Goal: Task Accomplishment & Management: Manage account settings

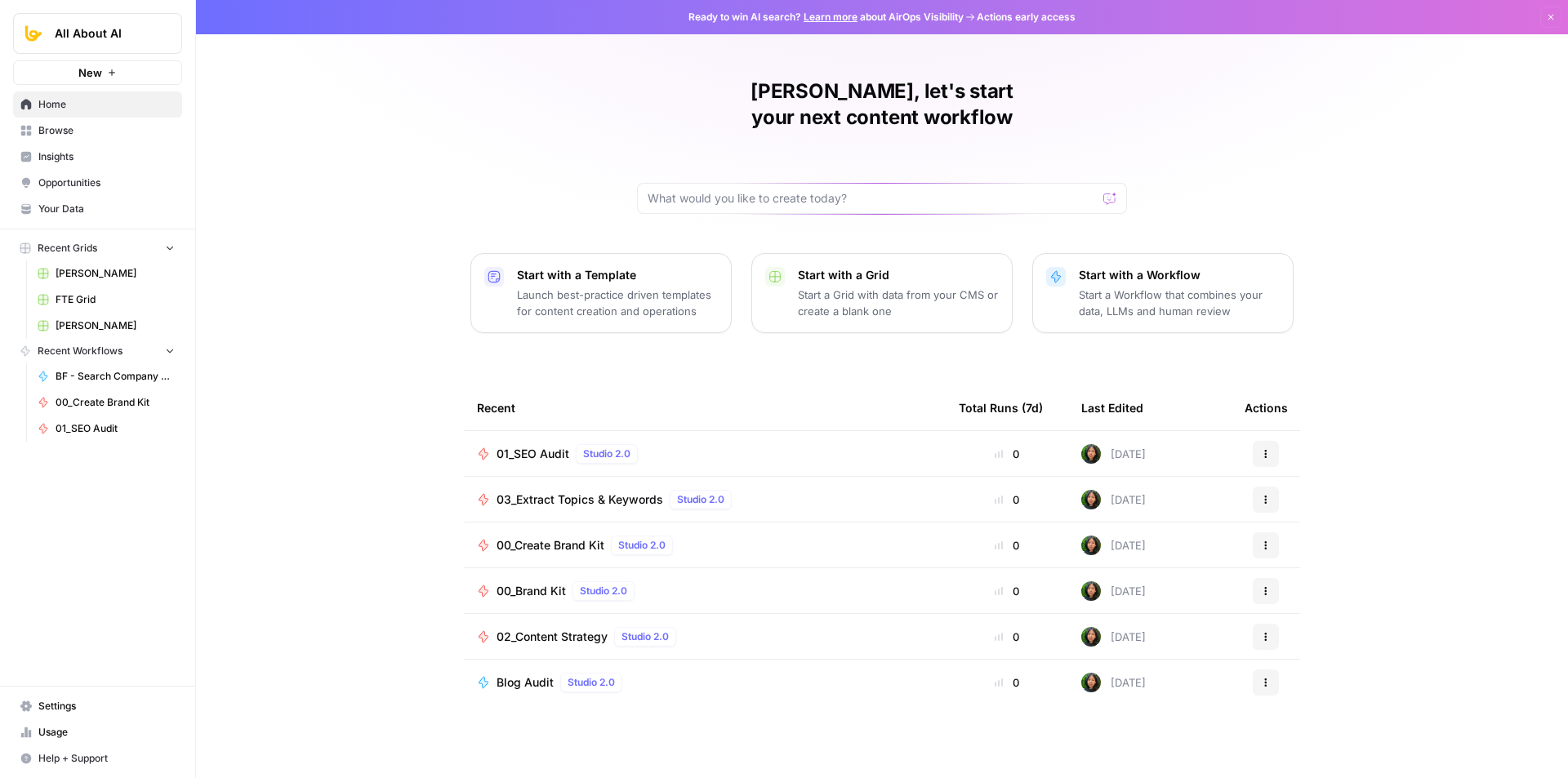
click at [527, 446] on span "01_SEO Audit" at bounding box center [533, 454] width 73 height 16
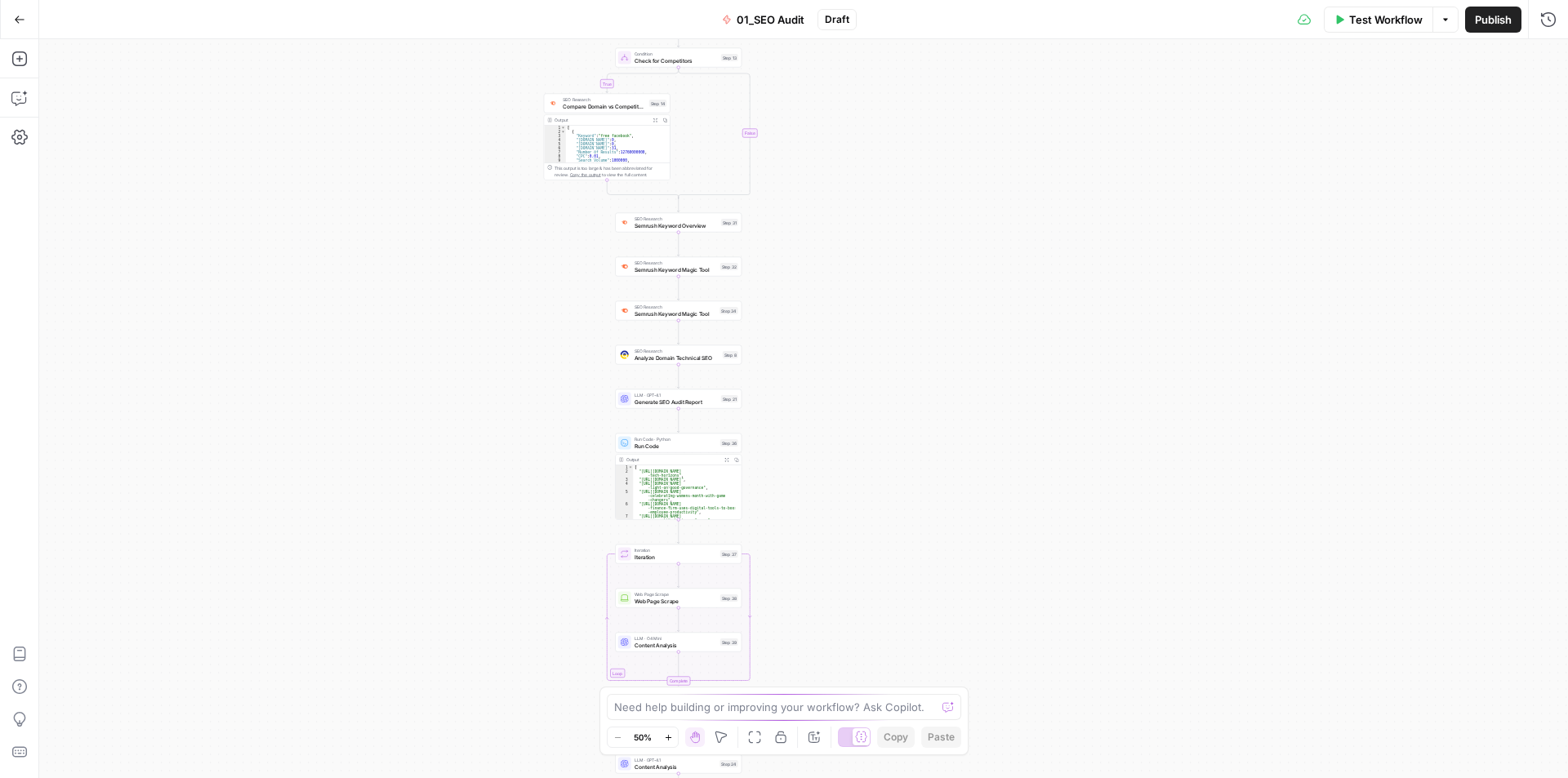
drag, startPoint x: 642, startPoint y: 533, endPoint x: 479, endPoint y: 91, distance: 471.1
click at [479, 114] on div "true false Workflow Set Inputs Inputs Workflow Workflow Step 1 Output Copy 1 2 …" at bounding box center [804, 409] width 1529 height 740
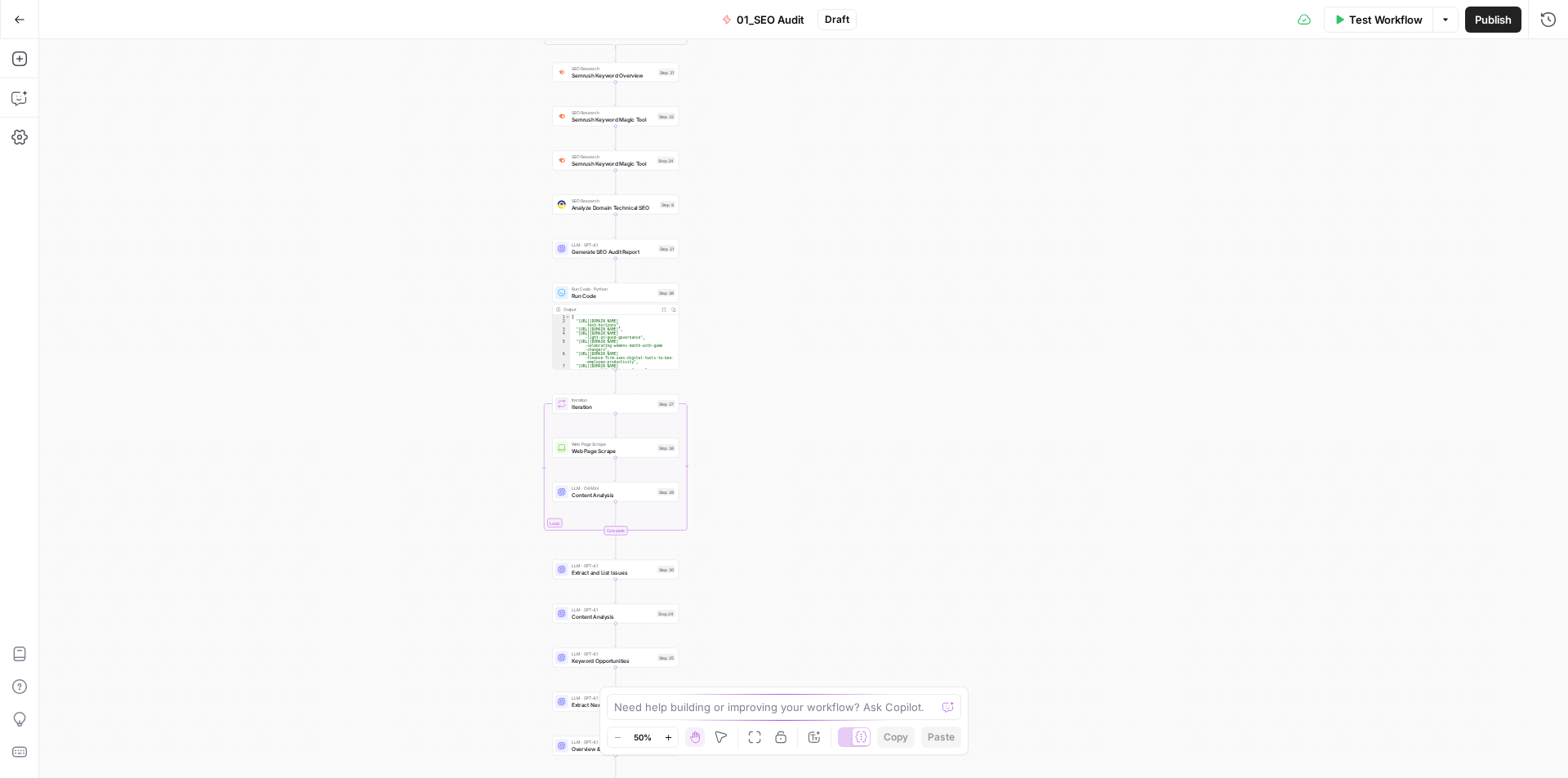
drag, startPoint x: 545, startPoint y: 479, endPoint x: 579, endPoint y: 142, distance: 338.7
click at [574, 141] on div "true false Workflow Set Inputs Inputs Workflow Workflow Step 1 Output Copy 1 2 …" at bounding box center [804, 409] width 1529 height 740
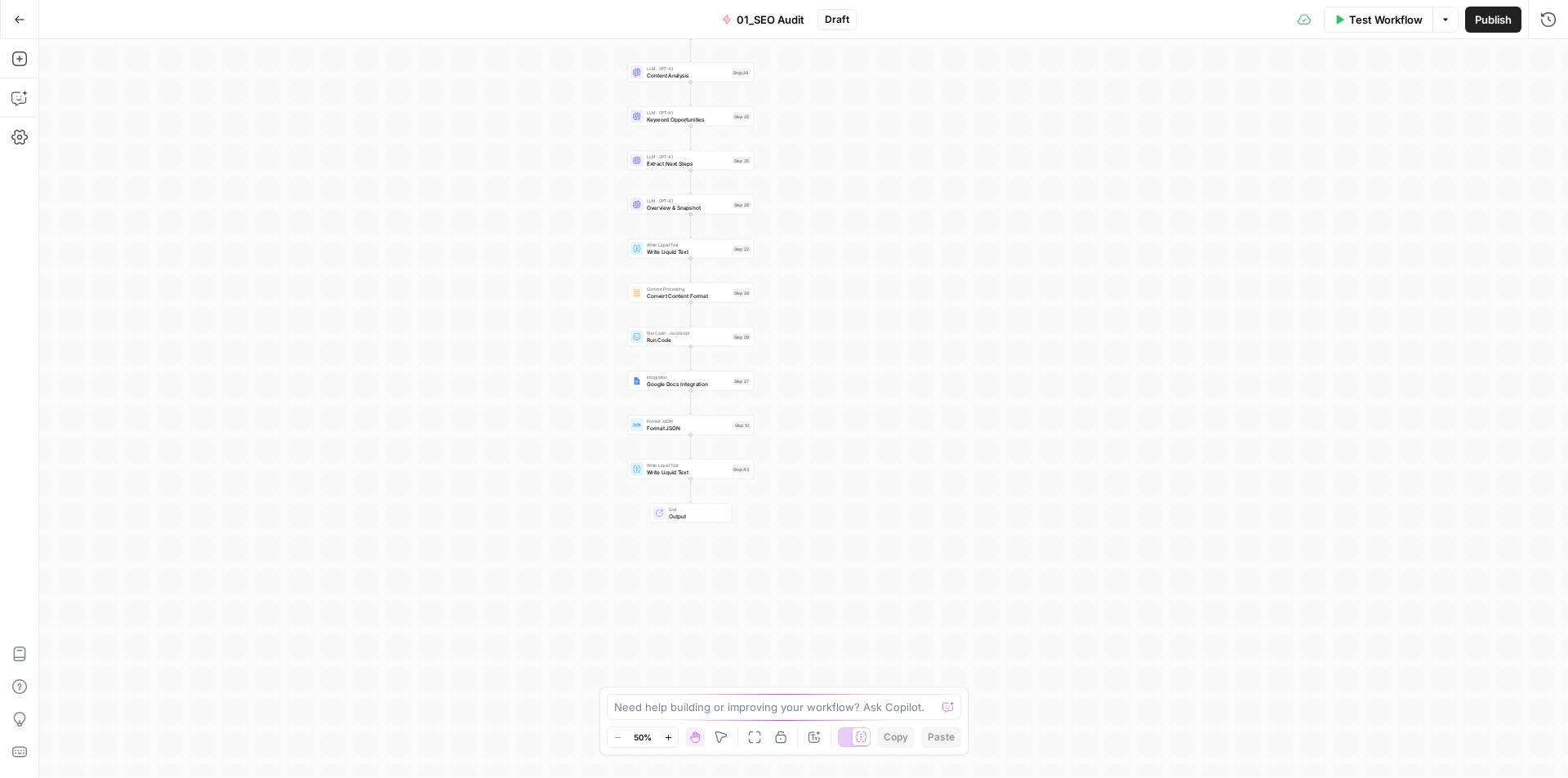
drag, startPoint x: 570, startPoint y: 270, endPoint x: 558, endPoint y: 412, distance: 142.5
click at [563, 199] on div "true false Workflow Set Inputs Inputs Workflow Workflow Step 1 Output Copy 1 2 …" at bounding box center [804, 409] width 1529 height 740
drag, startPoint x: 533, startPoint y: 362, endPoint x: 538, endPoint y: 348, distance: 14.9
click at [527, 294] on div "true false Workflow Set Inputs Inputs Workflow Workflow Step 1 Output Copy 1 2 …" at bounding box center [804, 409] width 1529 height 740
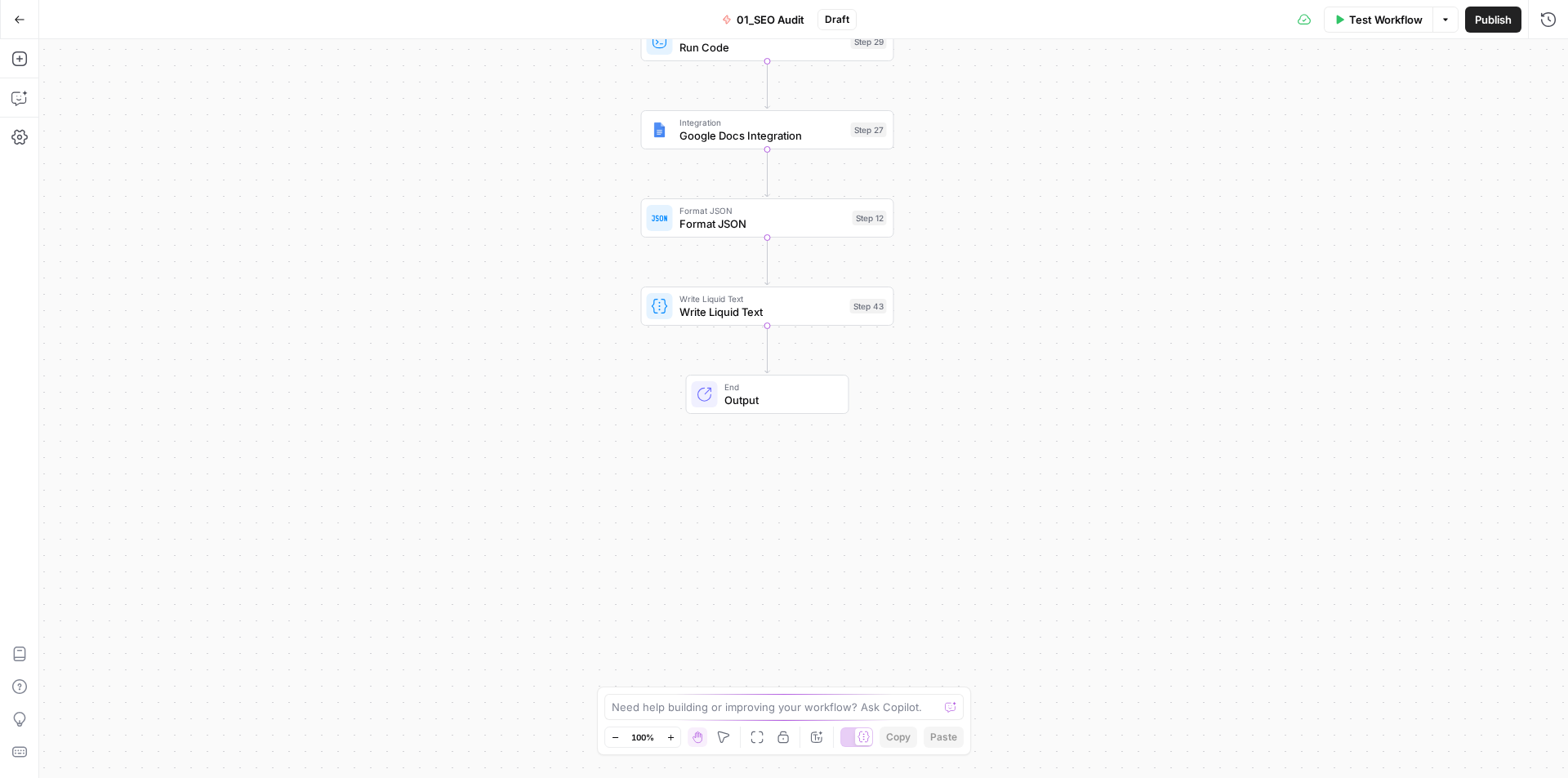
drag, startPoint x: 522, startPoint y: 249, endPoint x: 344, endPoint y: 239, distance: 178.3
click at [475, 330] on div "true false Workflow Set Inputs Inputs Workflow Workflow Step 1 Output Copy 1 2 …" at bounding box center [804, 409] width 1529 height 740
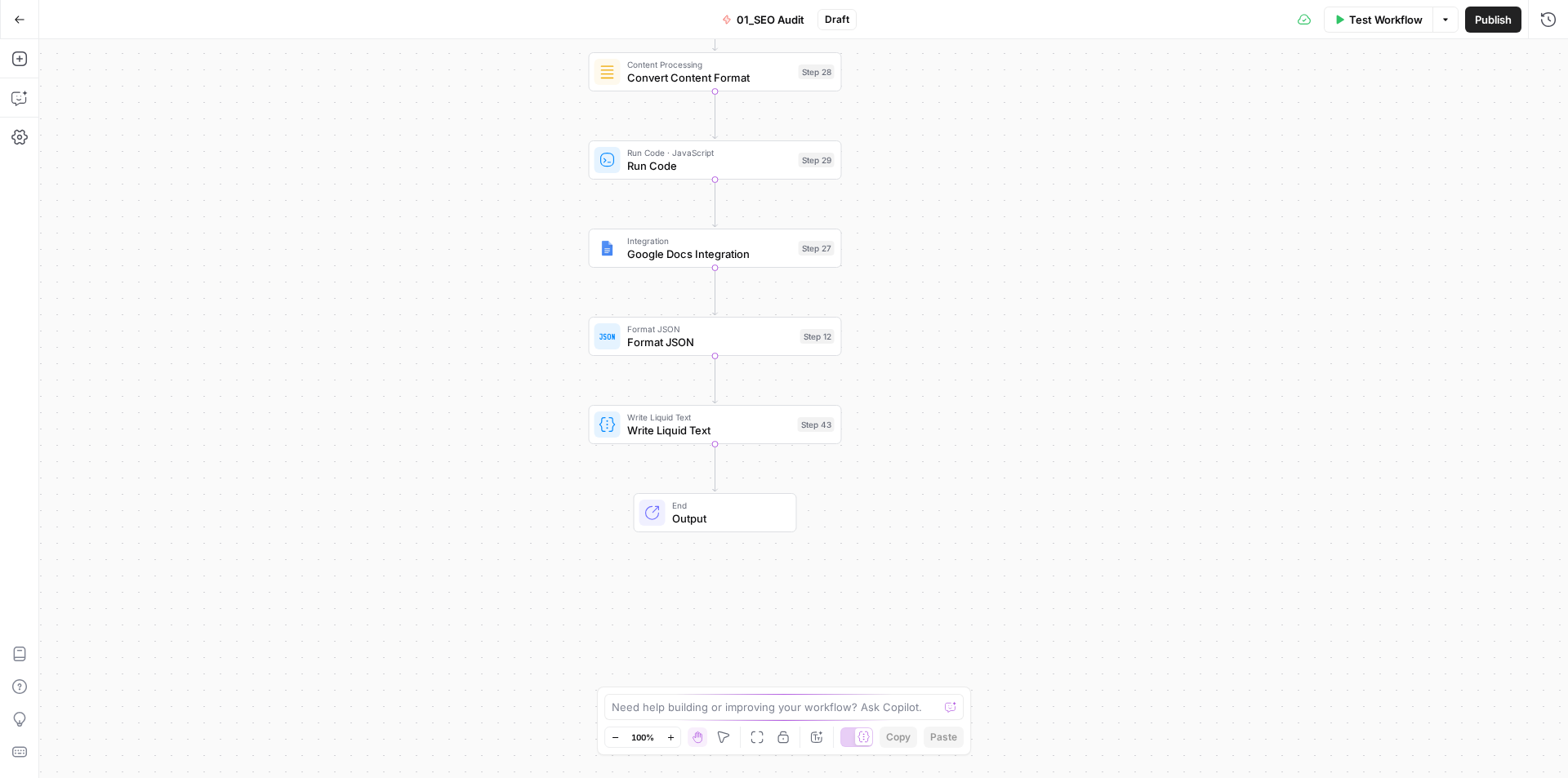
click at [28, 55] on button "Add Steps" at bounding box center [19, 59] width 27 height 27
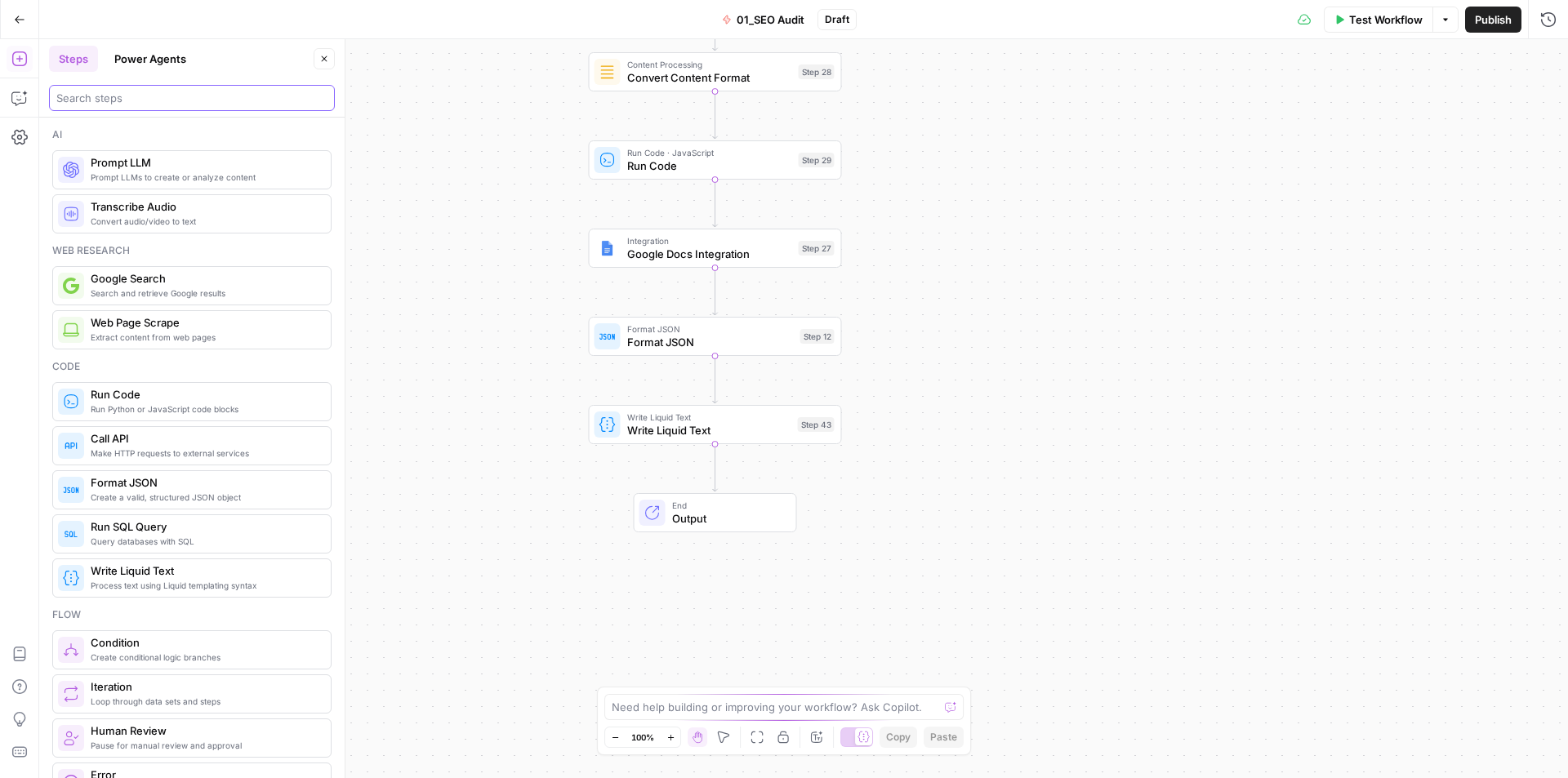
click at [131, 98] on input "search" at bounding box center [192, 98] width 272 height 16
type input "spread"
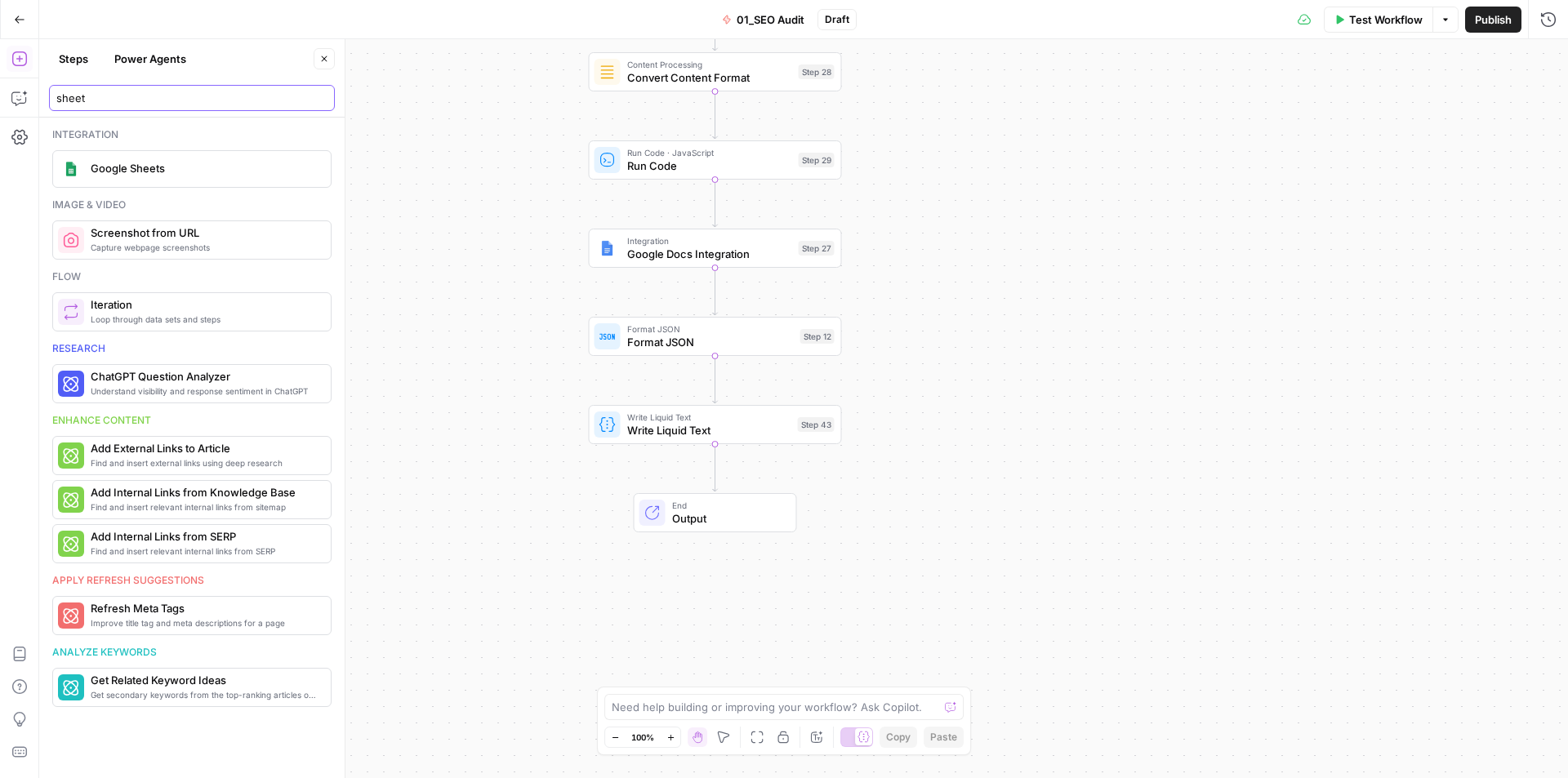
type input "sheet"
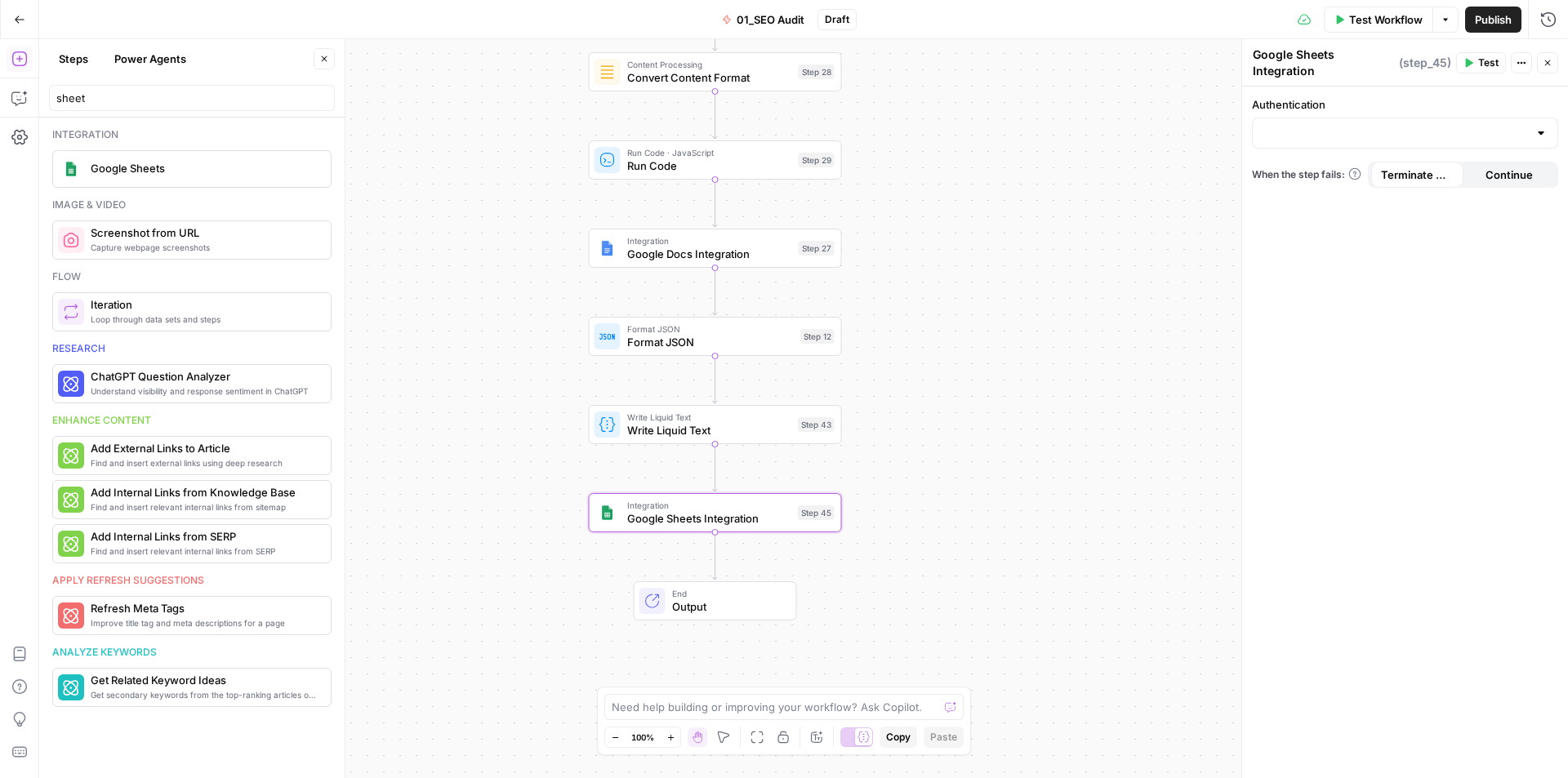
drag, startPoint x: 326, startPoint y: 58, endPoint x: 440, endPoint y: 258, distance: 230.2
click at [325, 58] on icon "button" at bounding box center [324, 59] width 10 height 10
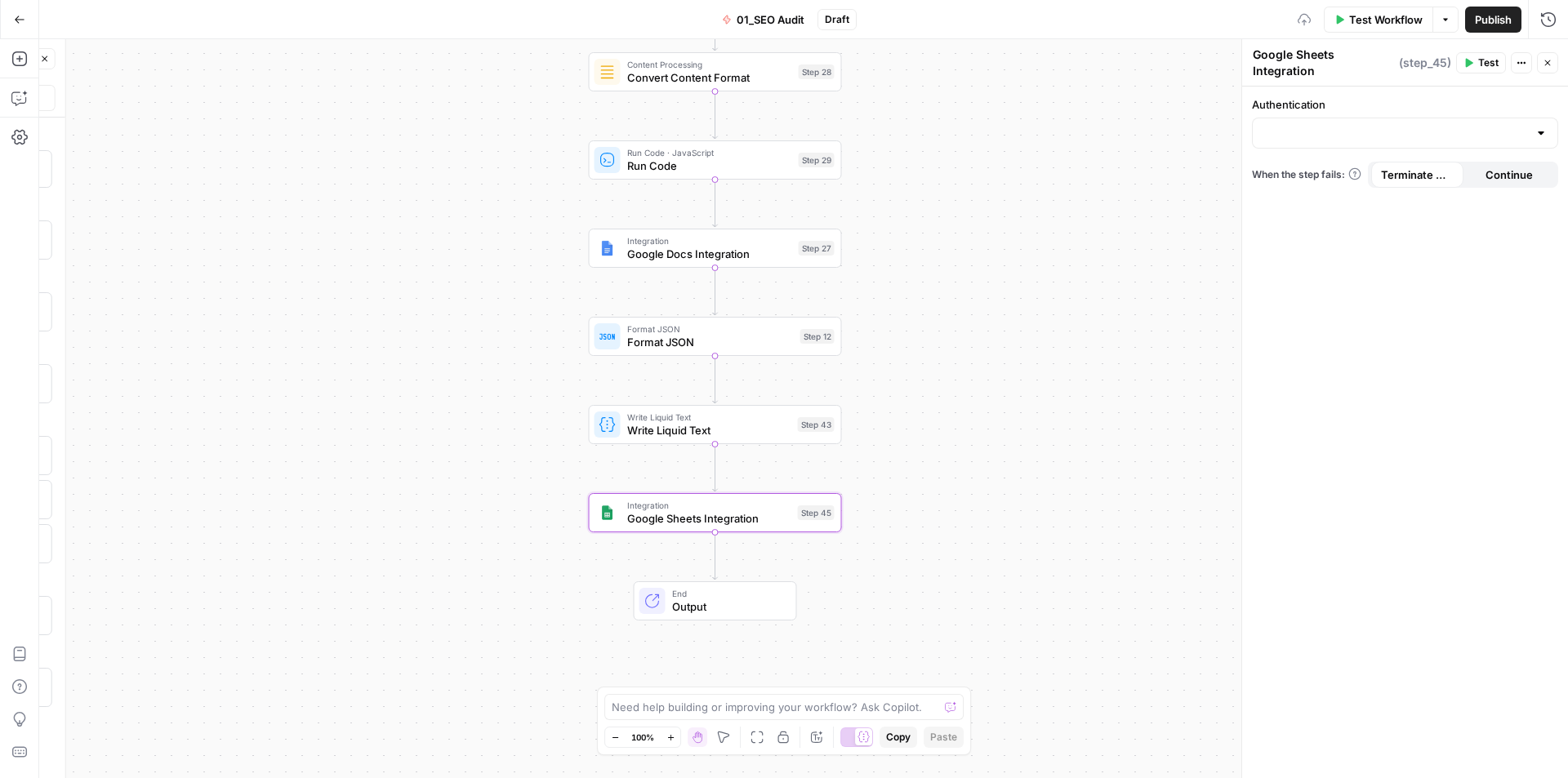
click at [374, 360] on div "true false Workflow Set Inputs Inputs Workflow Workflow Step 1 Output Copy 1 2 …" at bounding box center [804, 409] width 1529 height 740
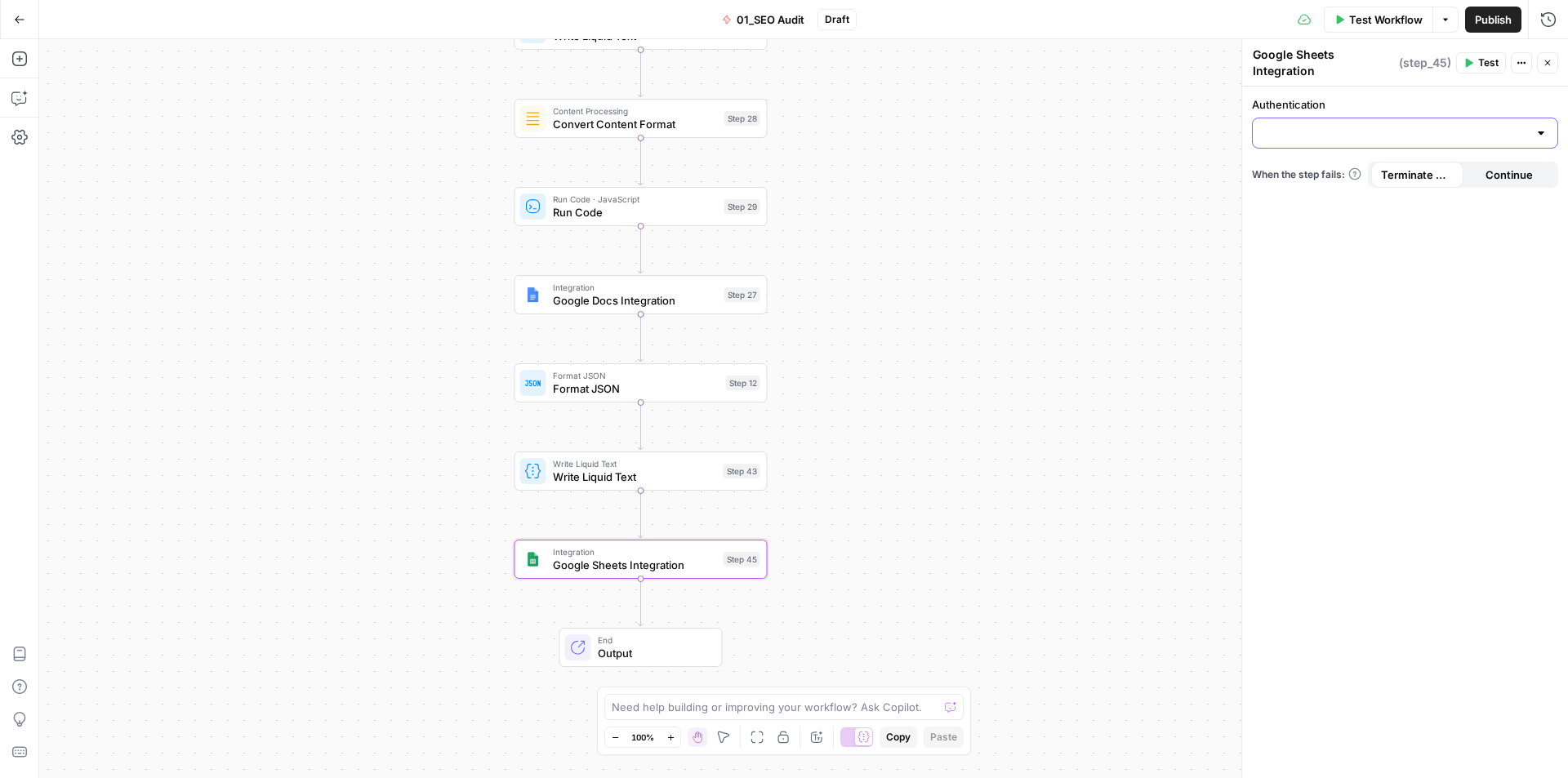
click at [1295, 127] on input "Authentication" at bounding box center [1395, 133] width 265 height 16
drag, startPoint x: 334, startPoint y: 337, endPoint x: 612, endPoint y: 354, distance: 278.5
click at [354, 262] on div "true false Workflow Set Inputs Inputs Workflow Workflow Step 1 Output Copy 1 2 …" at bounding box center [804, 409] width 1529 height 740
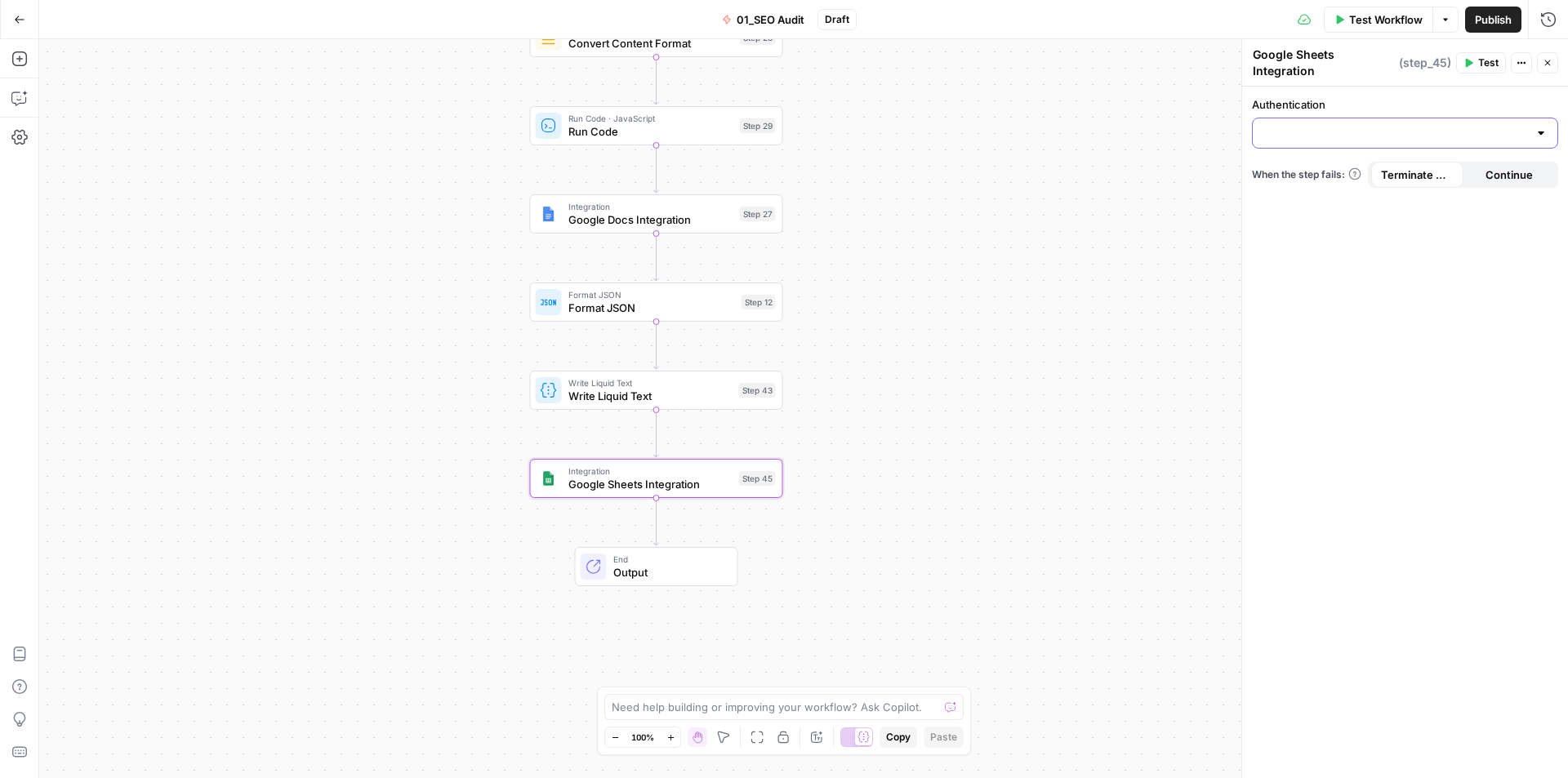
click at [1345, 128] on input "Authentication" at bounding box center [1395, 133] width 265 height 16
click at [1323, 193] on span "﹢ Create New" at bounding box center [1403, 197] width 272 height 16
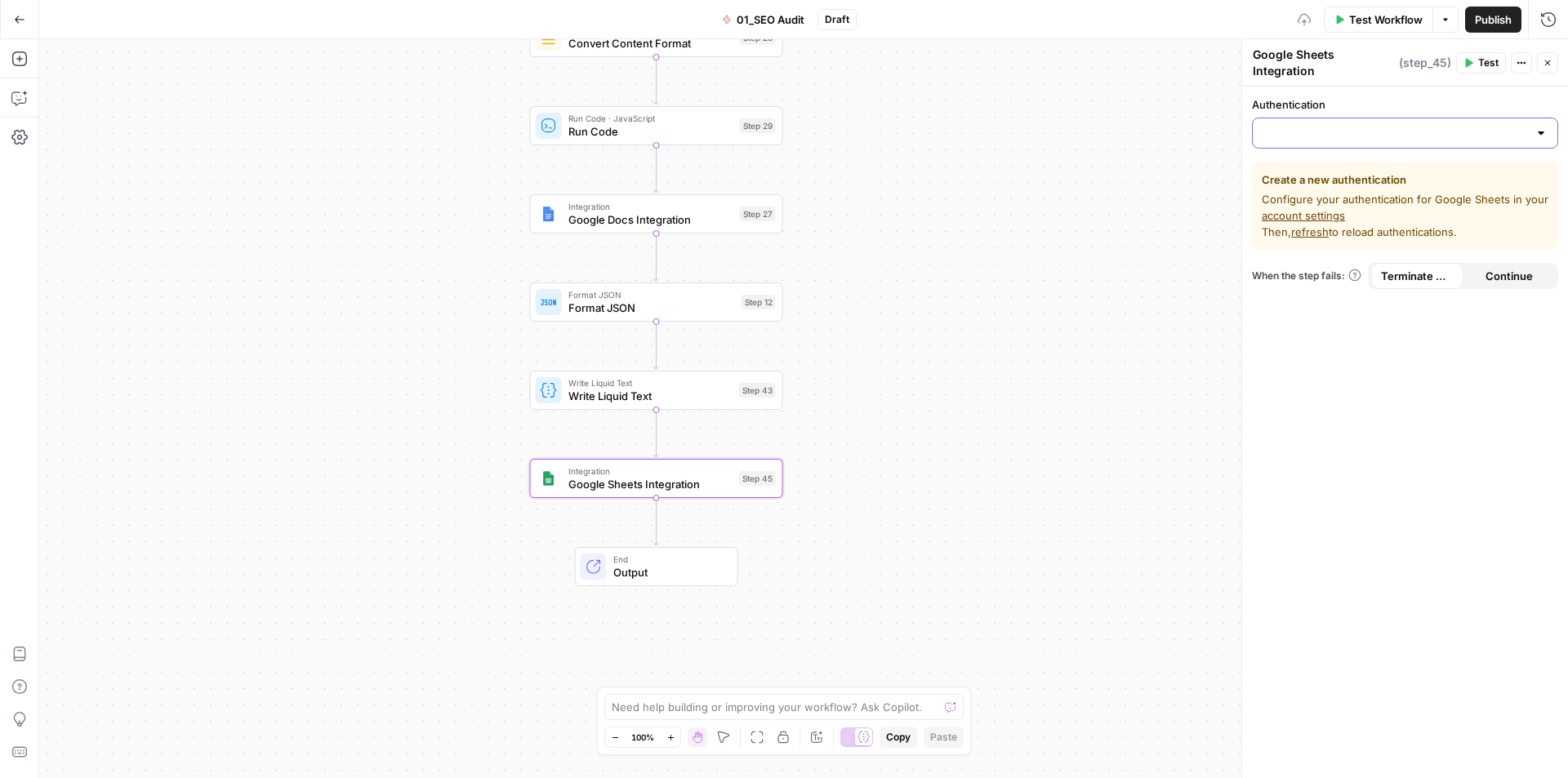
click at [1457, 133] on input "Authentication" at bounding box center [1395, 133] width 265 height 16
click at [1316, 232] on span "refresh" at bounding box center [1309, 232] width 37 height 13
click at [1331, 127] on input "Authentication" at bounding box center [1395, 133] width 265 height 16
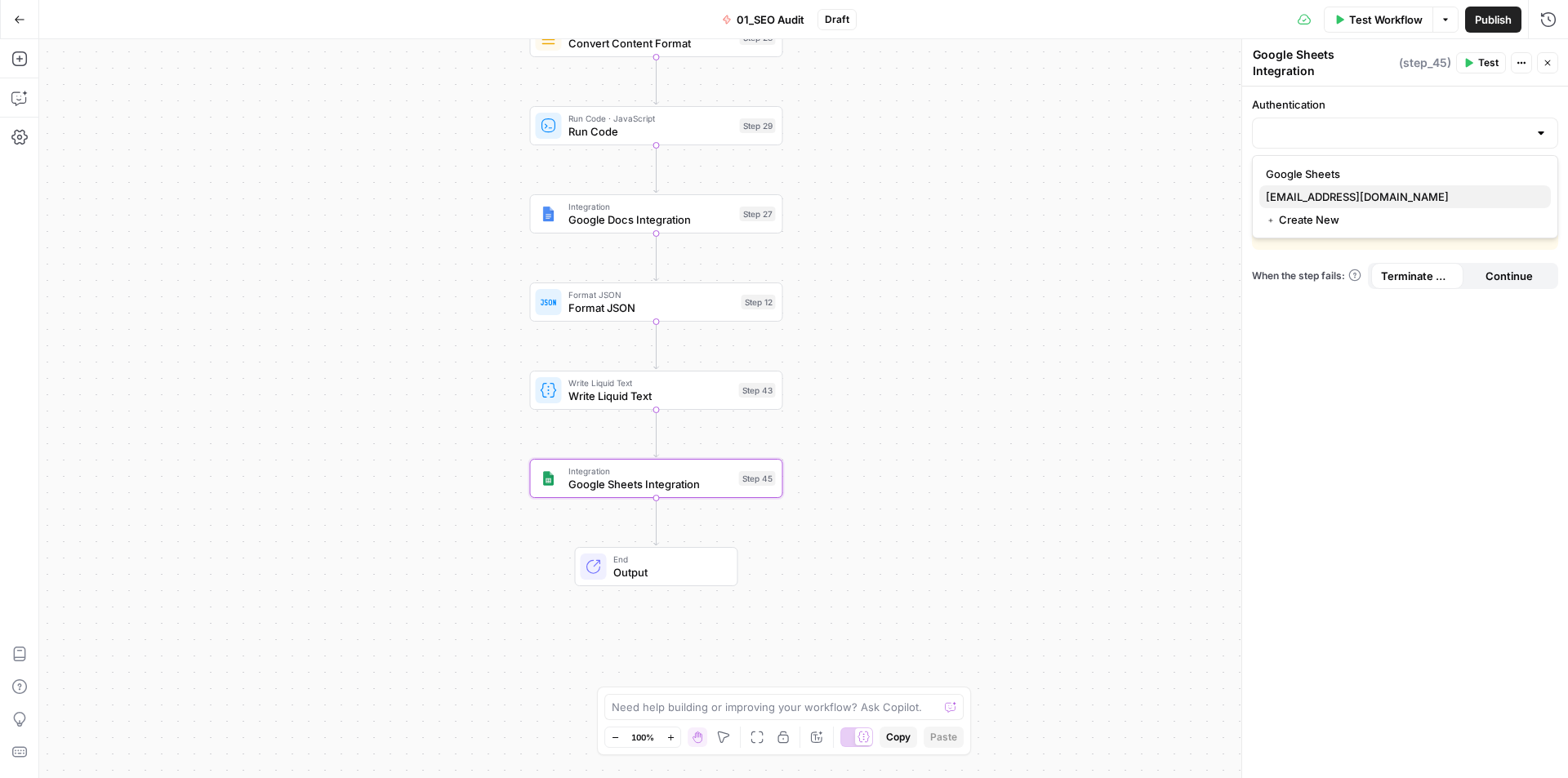
click at [1321, 198] on span "jo@butterflowy.com" at bounding box center [1403, 197] width 272 height 16
type input "jo@butterflowy.com"
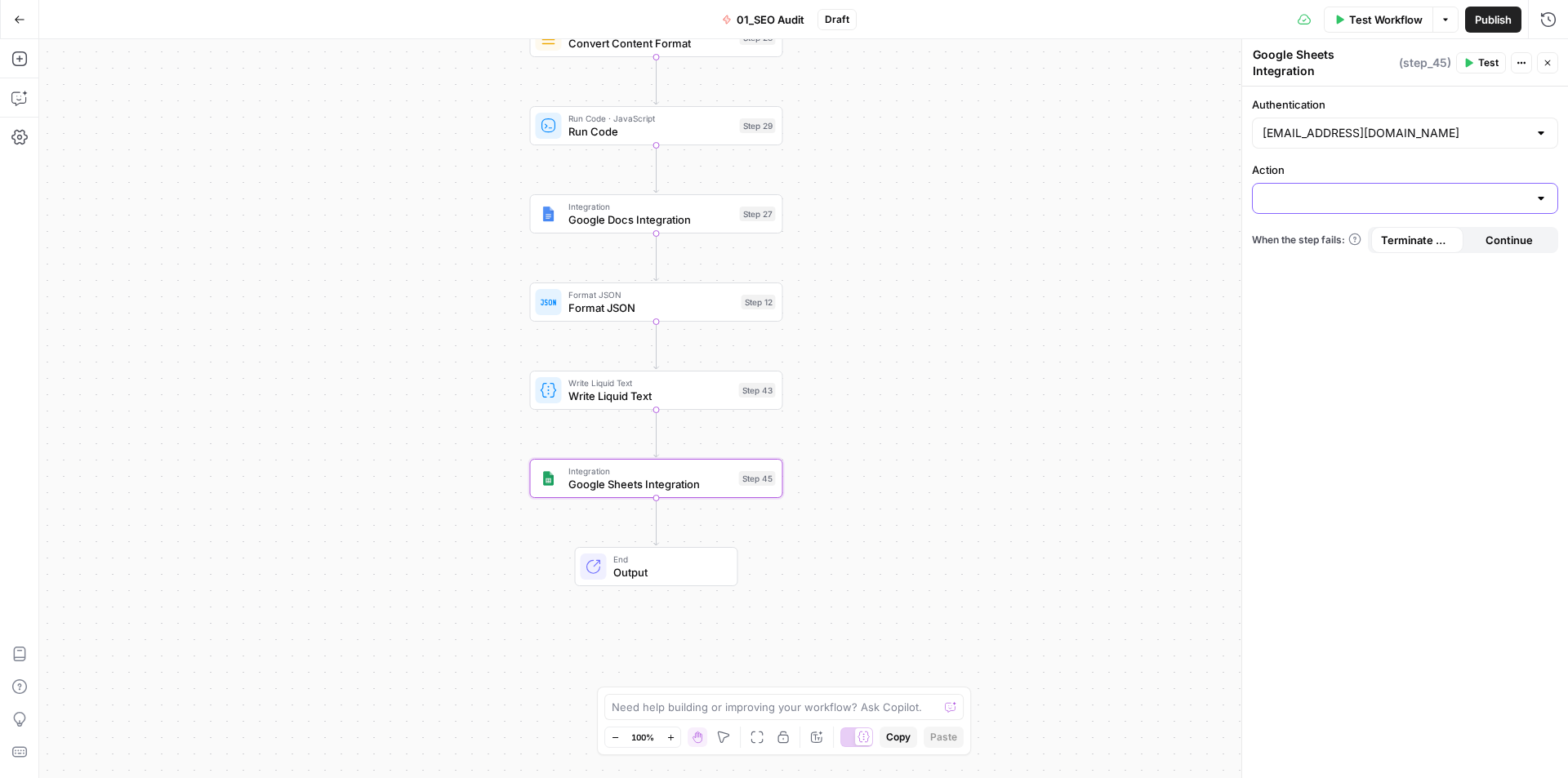
click at [1287, 195] on input "Action" at bounding box center [1395, 198] width 265 height 16
click at [1363, 302] on div "Authentication jo@butterflowy.com Action When the step fails: Terminate Workflo…" at bounding box center [1405, 432] width 325 height 692
click at [1337, 203] on input "Action" at bounding box center [1395, 198] width 265 height 16
click at [1337, 236] on span "Create Spreadsheet" at bounding box center [1403, 240] width 272 height 16
type input "Create Spreadsheet"
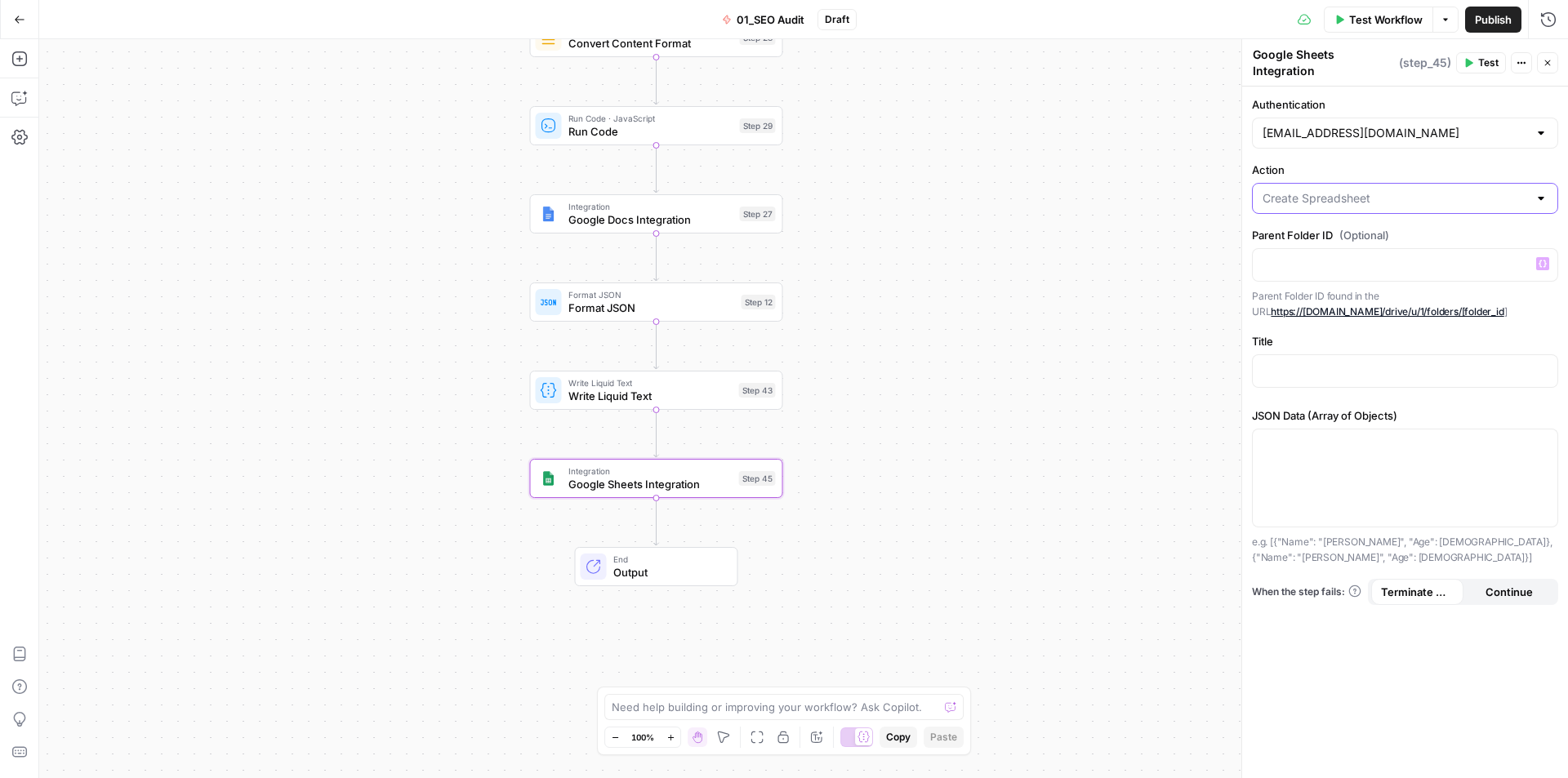
click at [1338, 197] on input "Action" at bounding box center [1395, 198] width 265 height 16
type input "Create Spreadsheet"
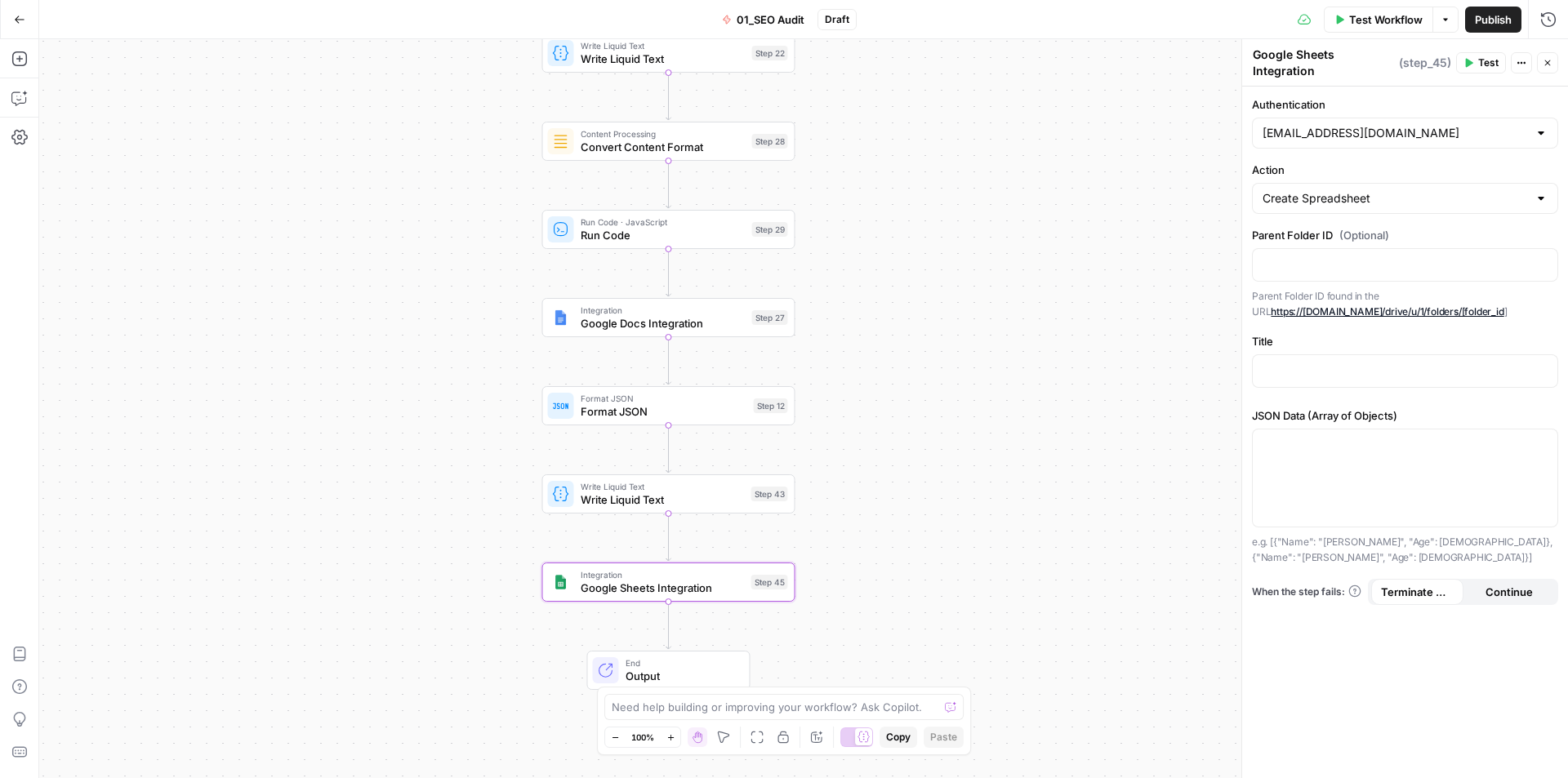
drag, startPoint x: 291, startPoint y: 218, endPoint x: 306, endPoint y: 261, distance: 45.5
click at [306, 261] on div "true false Workflow Set Inputs Inputs Workflow Workflow Step 1 Output Copy 1 2 …" at bounding box center [804, 409] width 1529 height 740
click at [20, 58] on icon "button" at bounding box center [20, 59] width 16 height 16
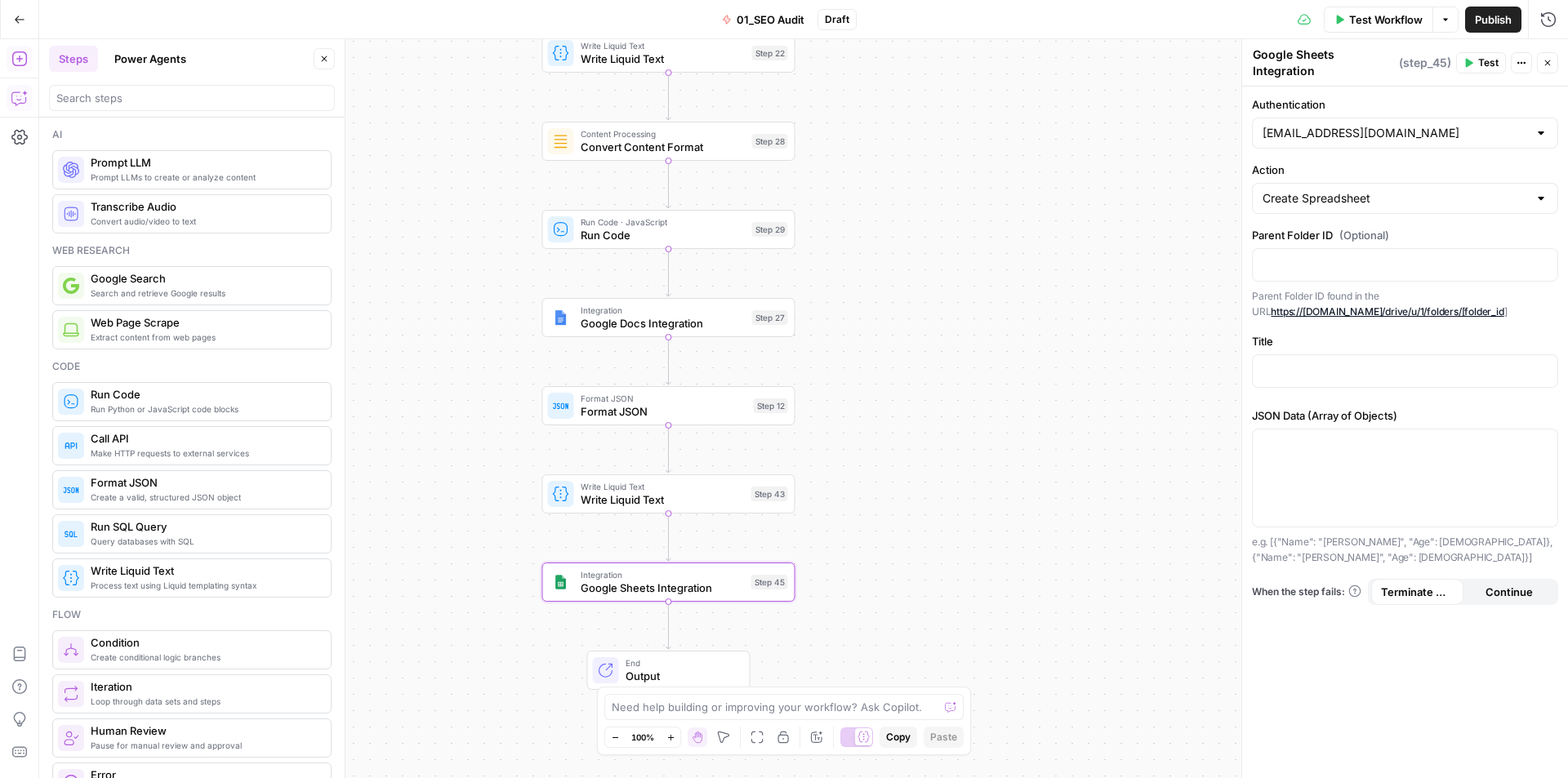
click at [23, 87] on button "Copilot" at bounding box center [19, 98] width 27 height 27
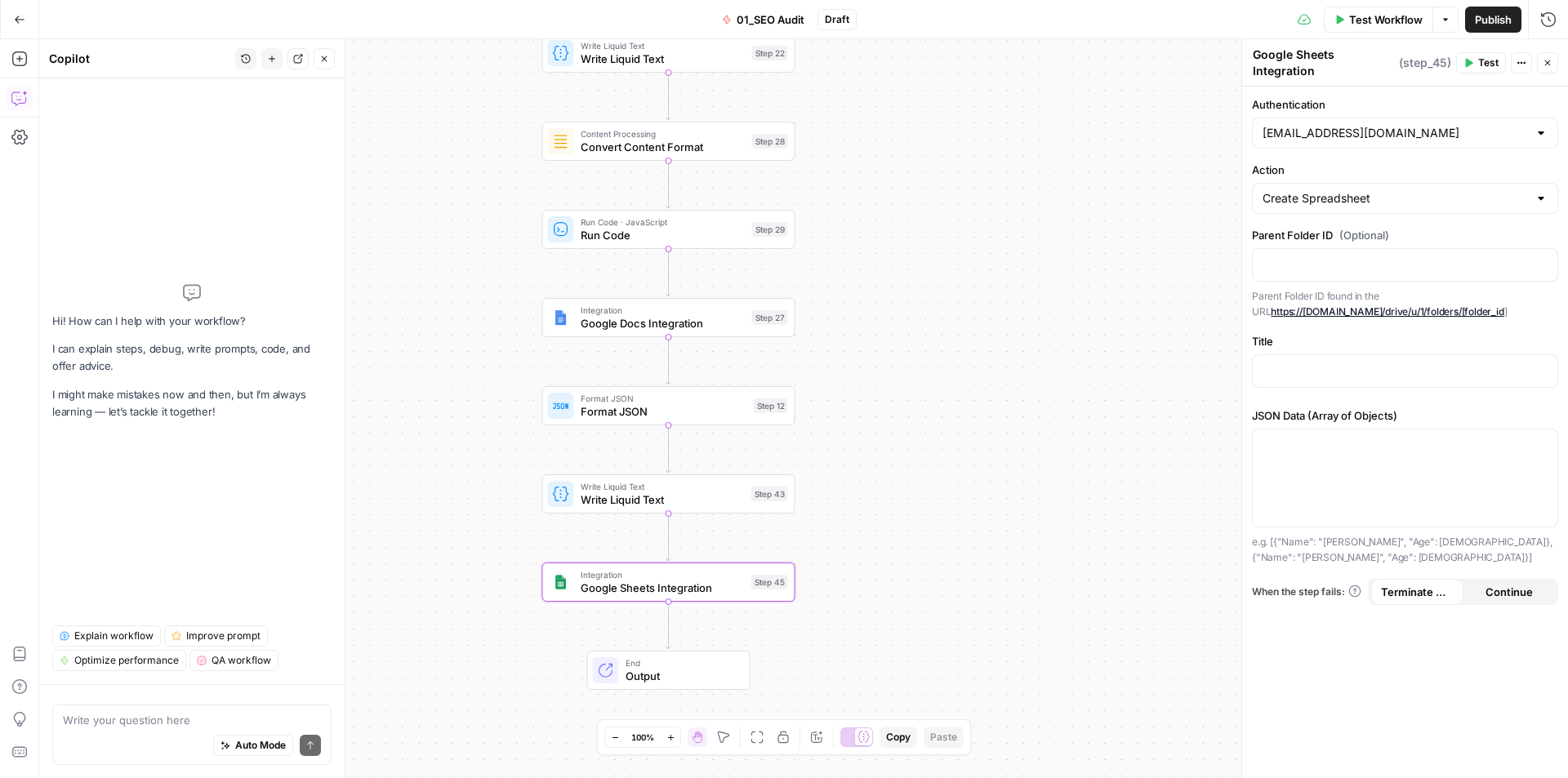
click at [175, 724] on textarea at bounding box center [192, 720] width 258 height 16
type textarea "can I"
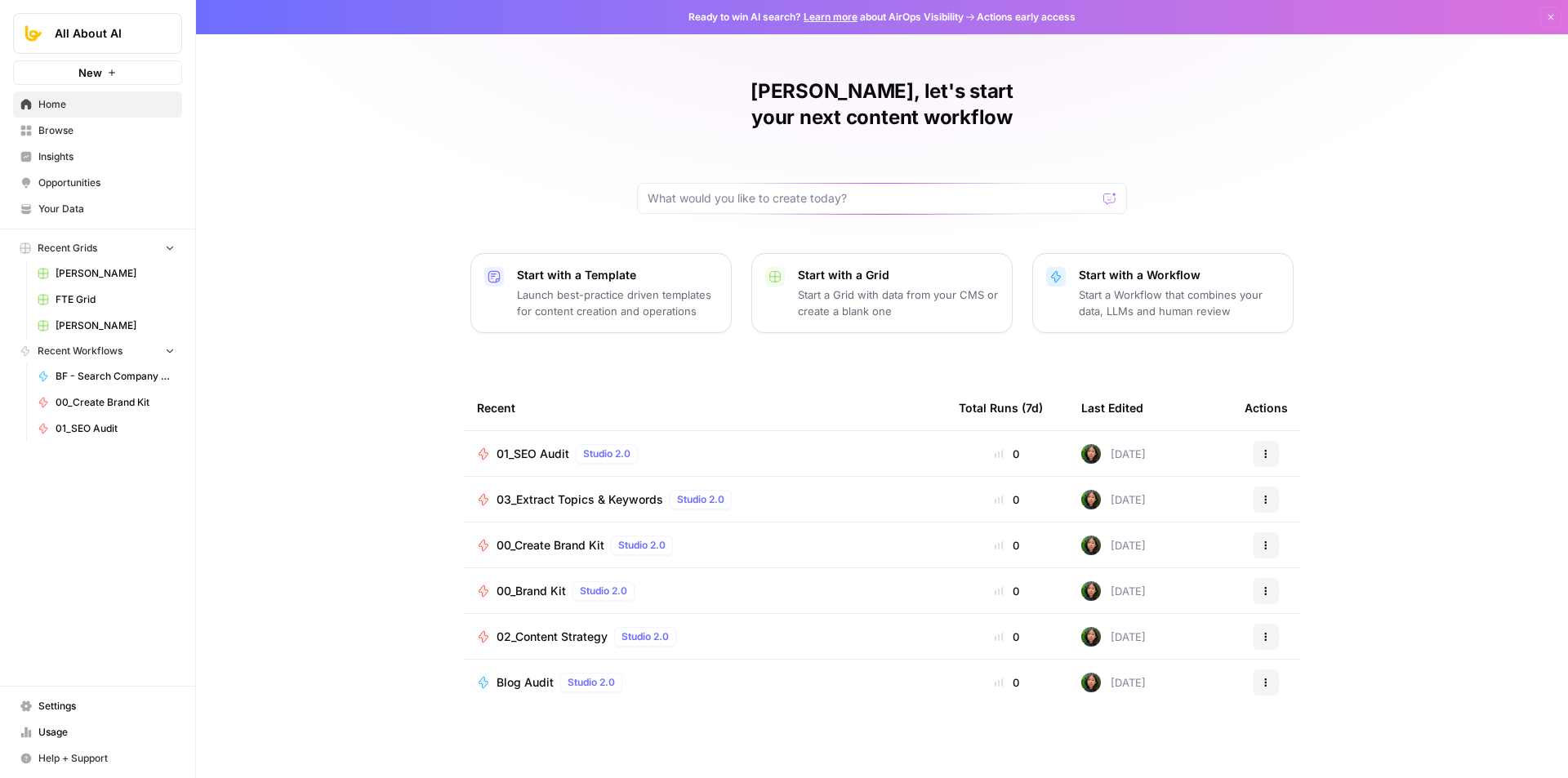
click at [73, 205] on span "Your Data" at bounding box center [106, 209] width 136 height 15
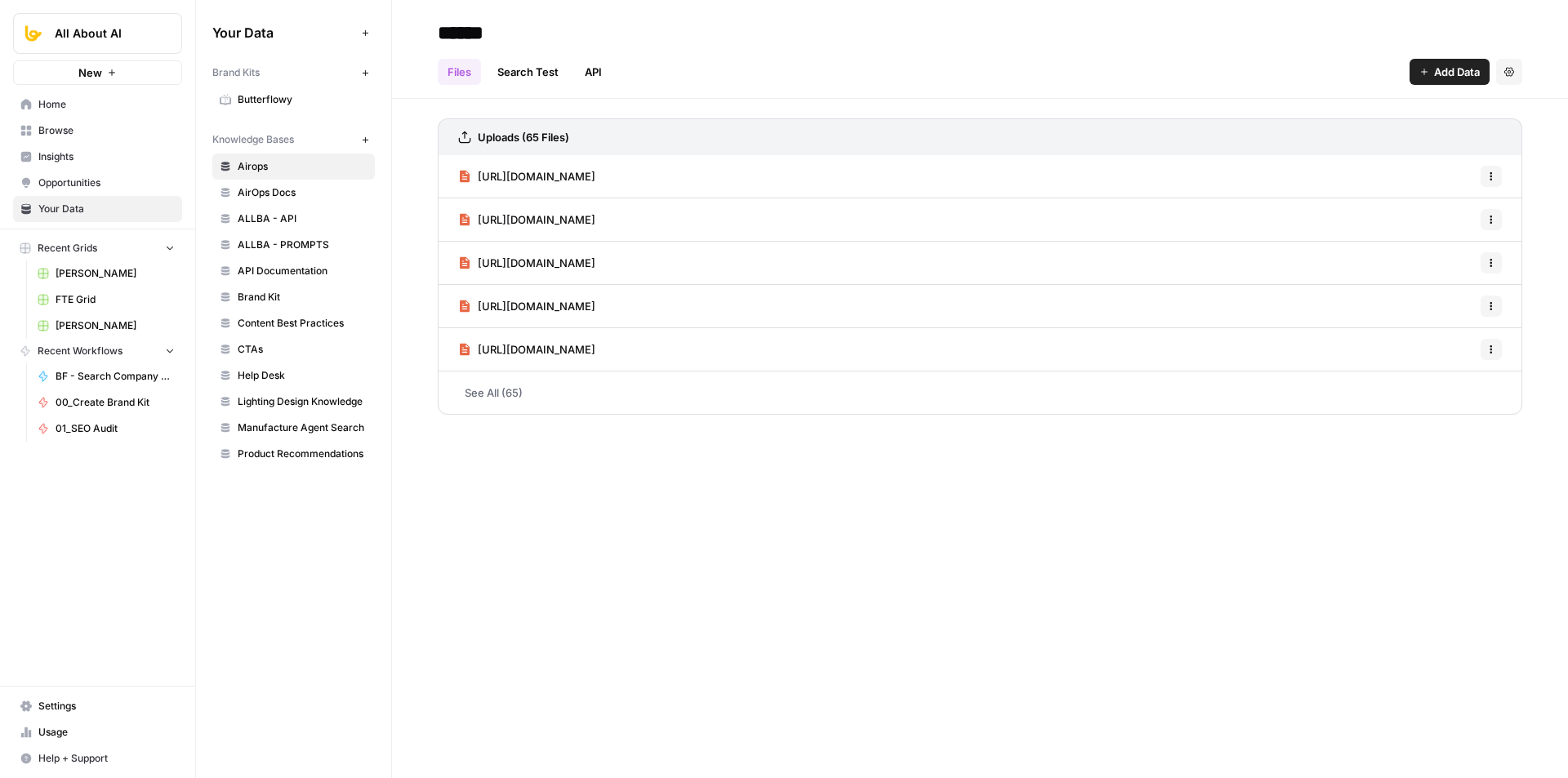
click at [86, 97] on link "Home" at bounding box center [97, 104] width 169 height 27
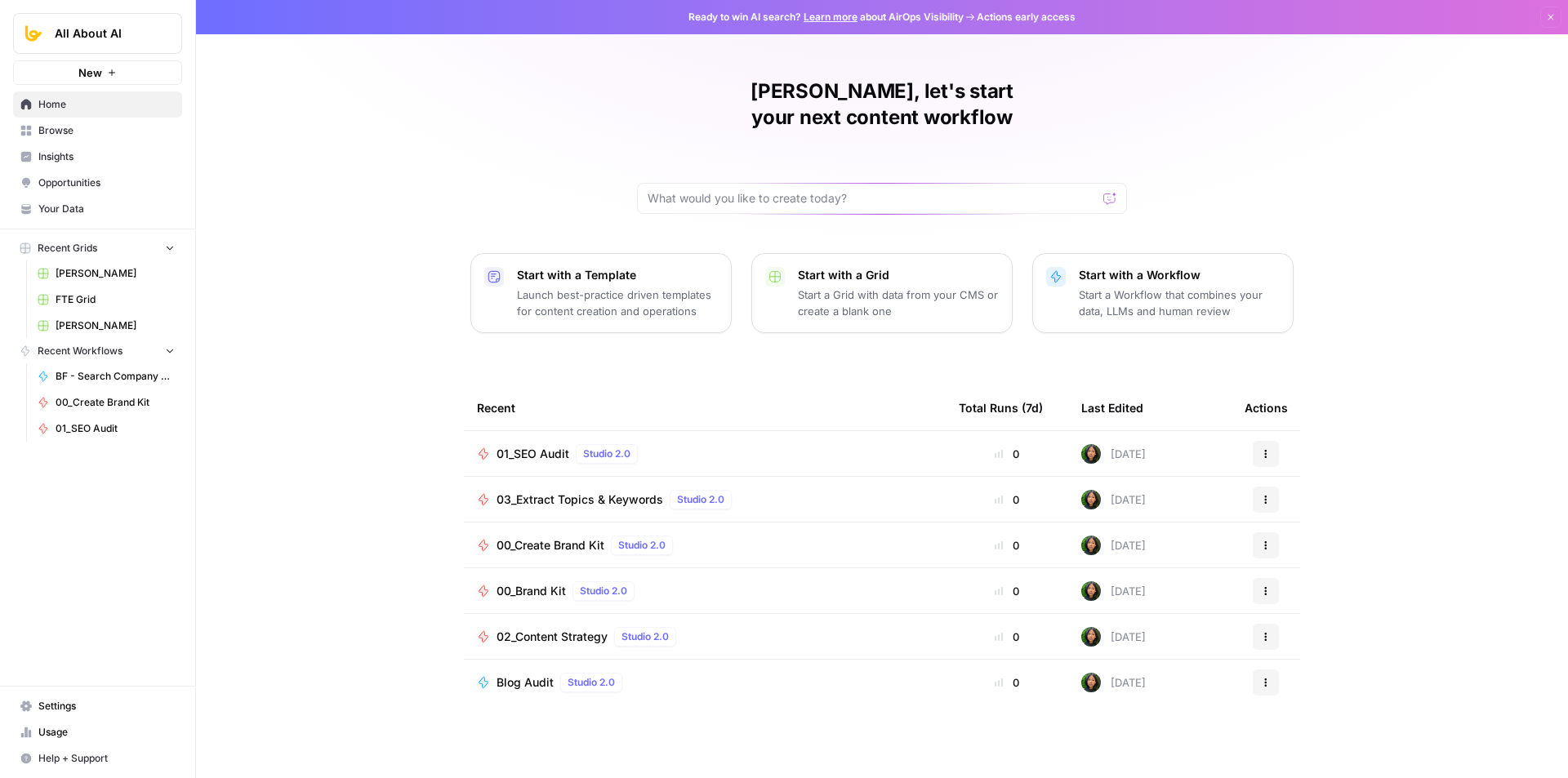
click at [92, 708] on span "Settings" at bounding box center [106, 707] width 136 height 15
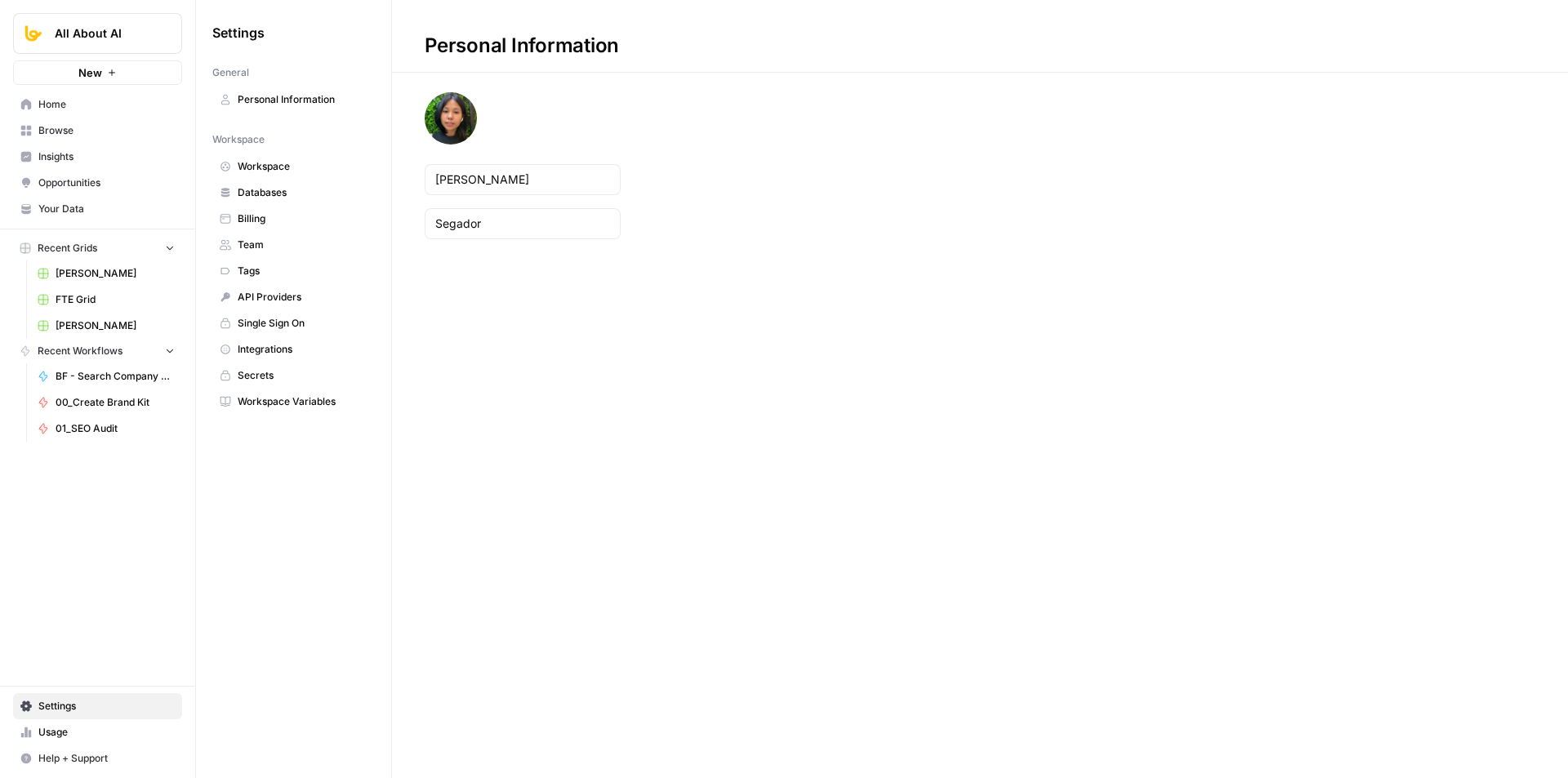
click at [274, 219] on span "Billing" at bounding box center [303, 218] width 130 height 15
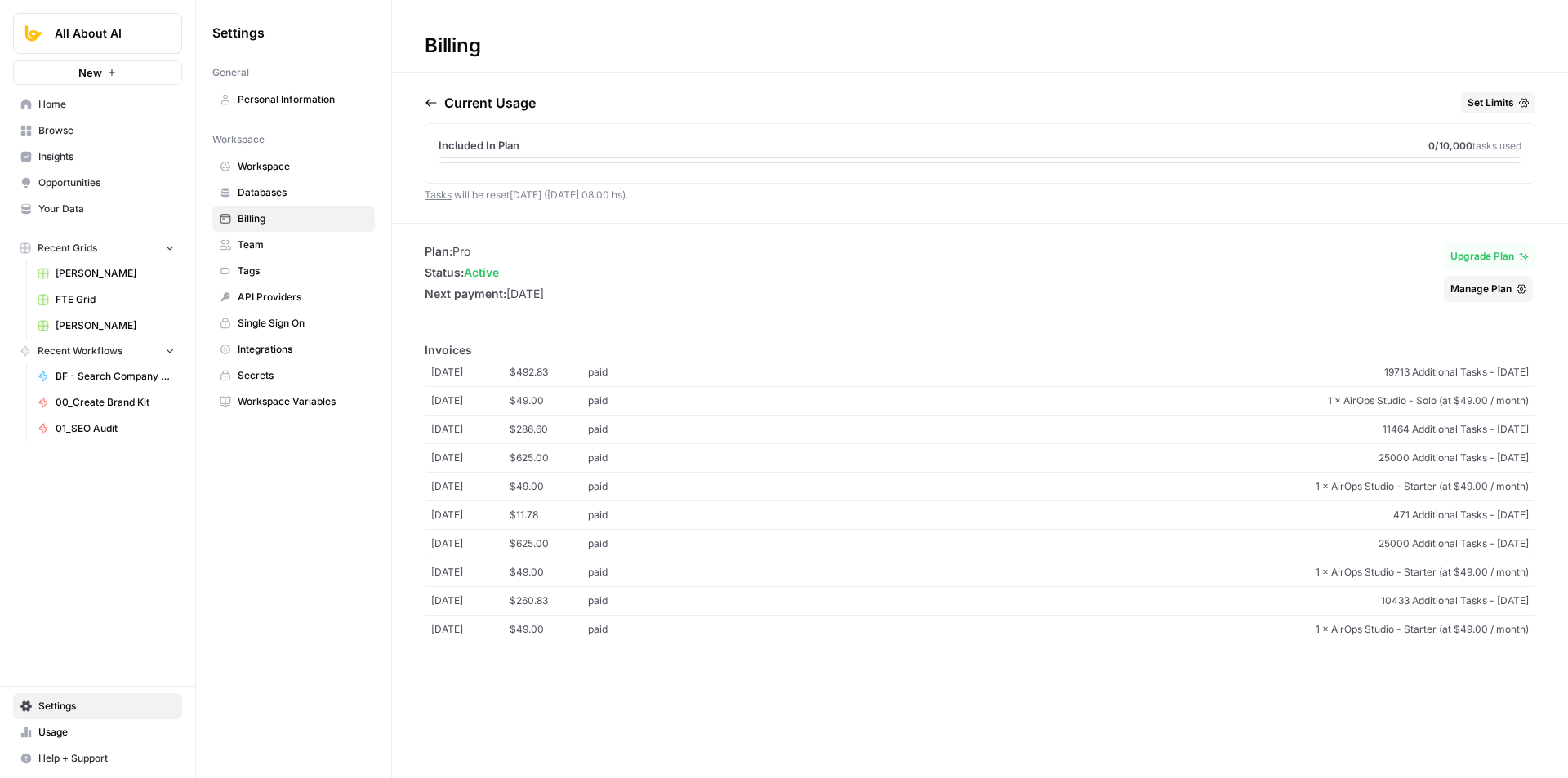
click at [299, 191] on span "Databases" at bounding box center [303, 193] width 130 height 15
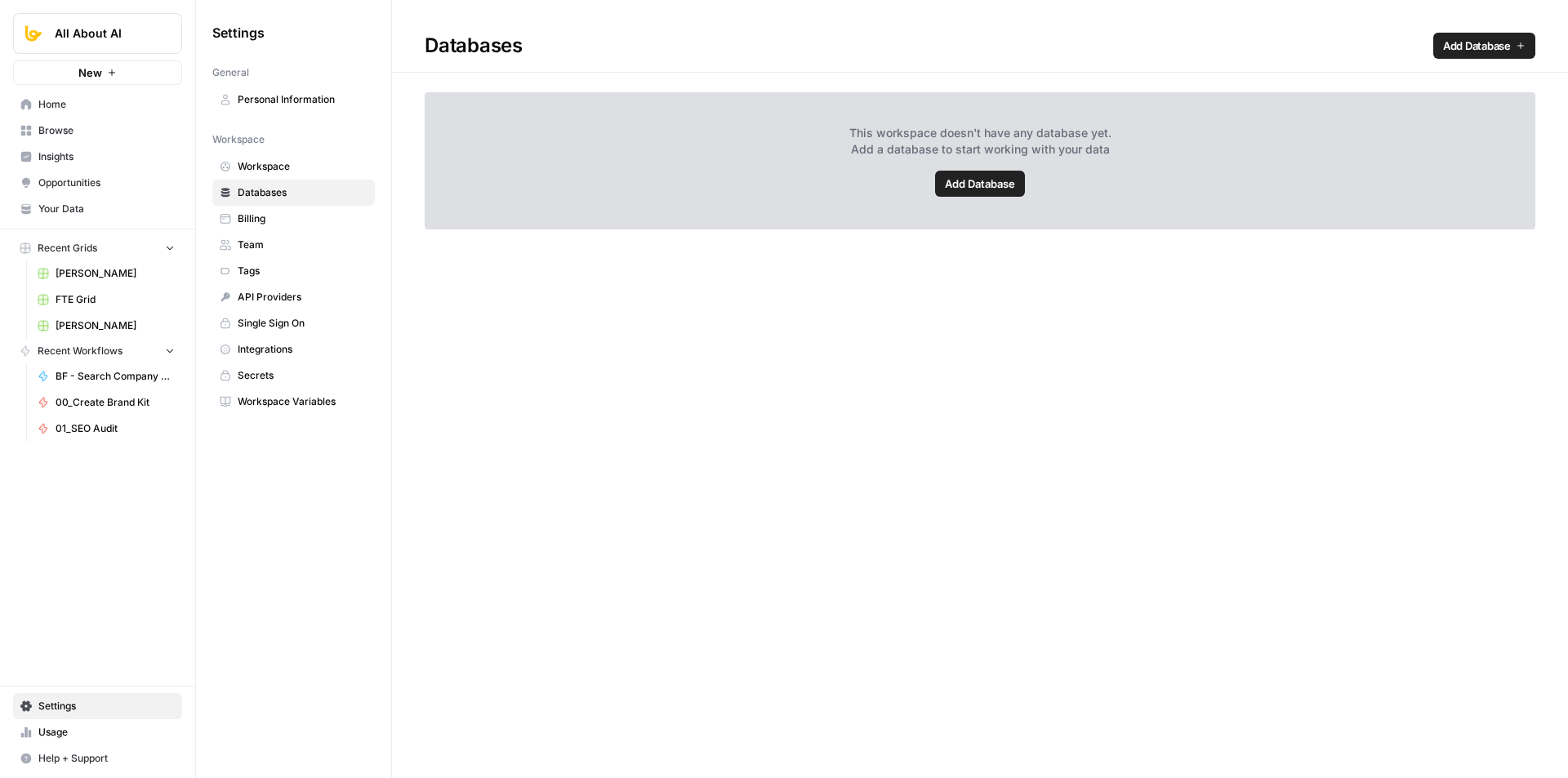
click at [292, 219] on span "Billing" at bounding box center [303, 218] width 130 height 15
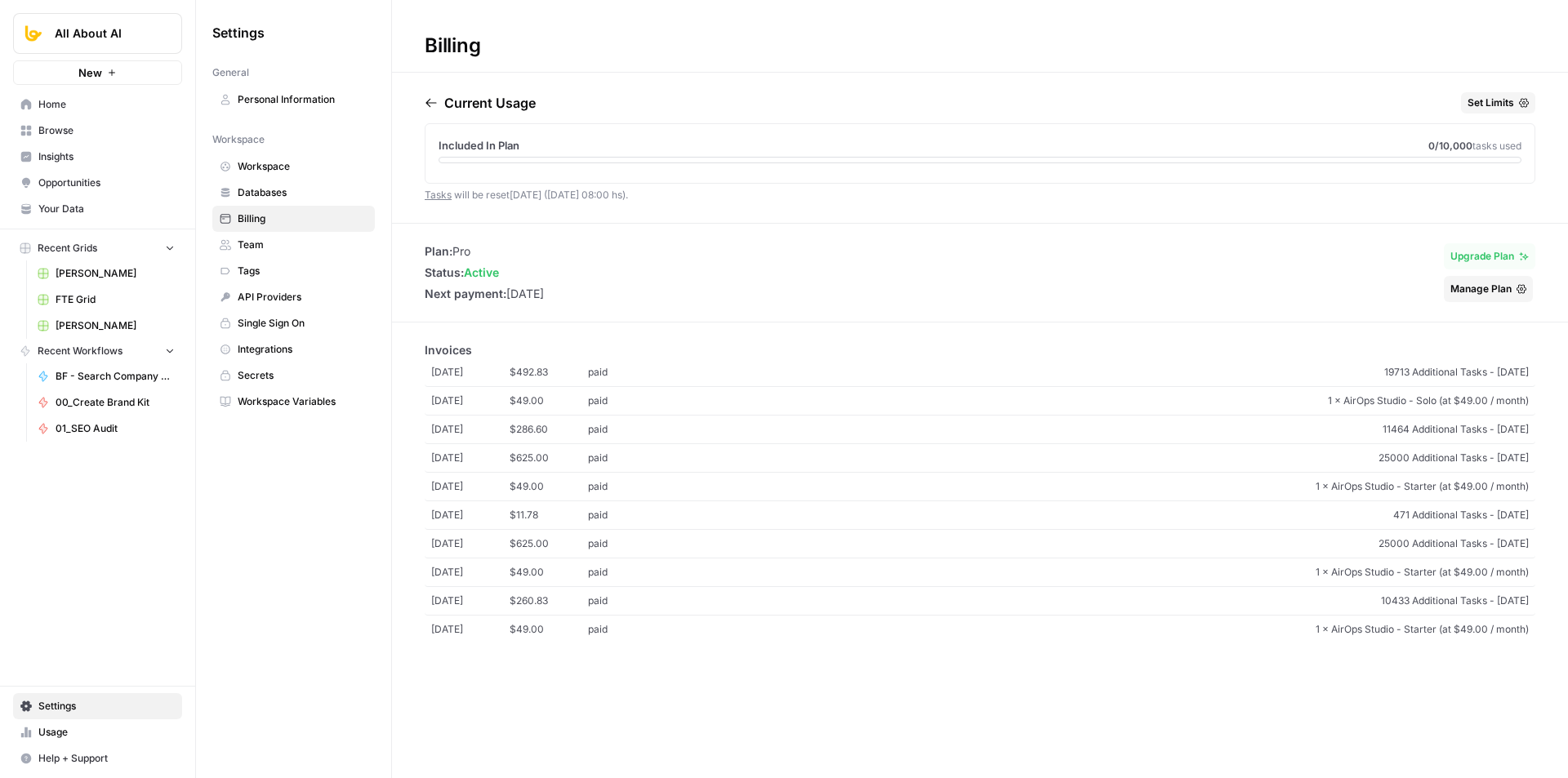
click at [301, 345] on span "Integrations" at bounding box center [303, 349] width 130 height 15
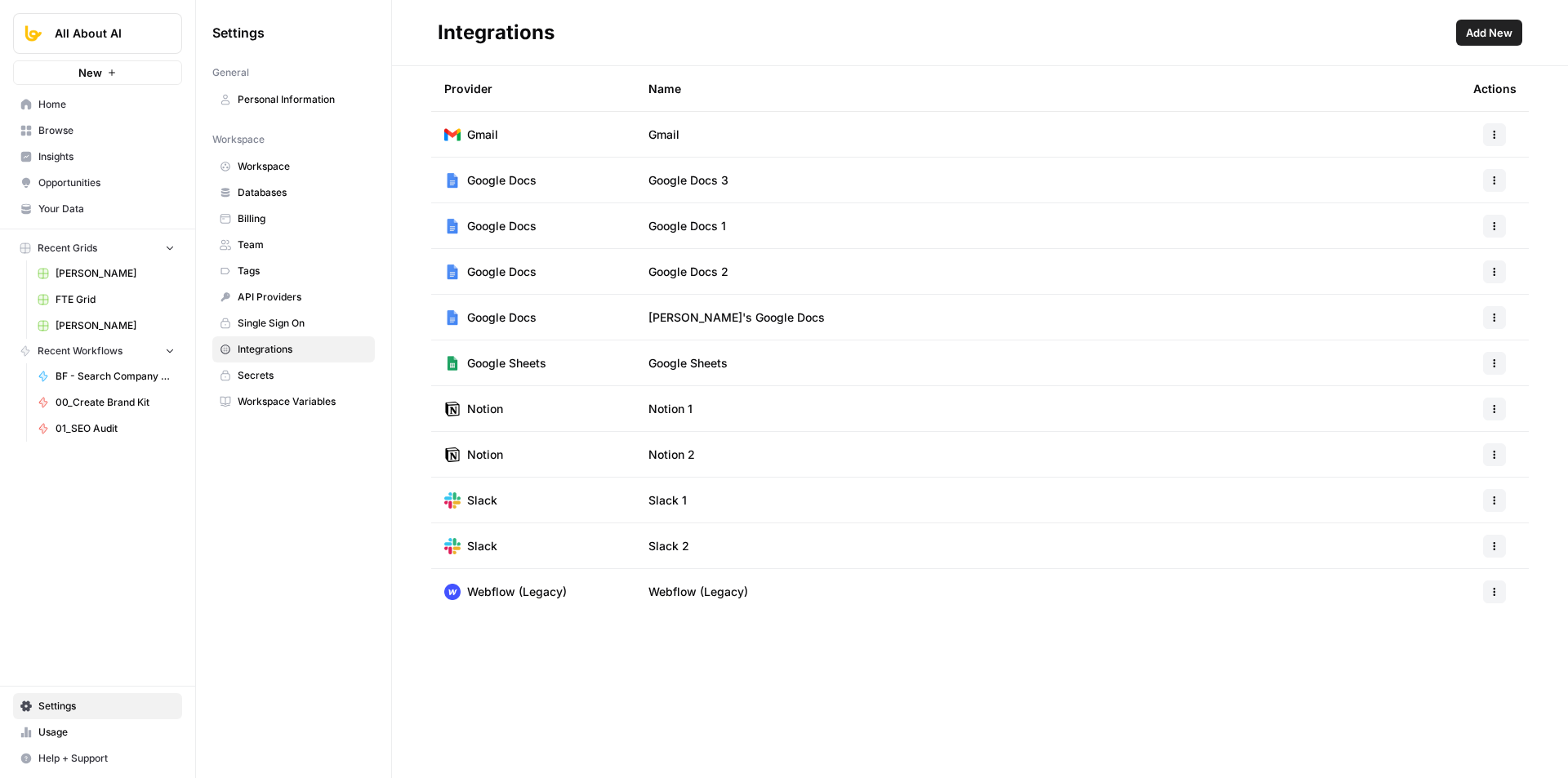
click at [1490, 315] on icon "button" at bounding box center [1495, 317] width 10 height 10
click at [1447, 414] on span "Delete" at bounding box center [1459, 414] width 52 height 16
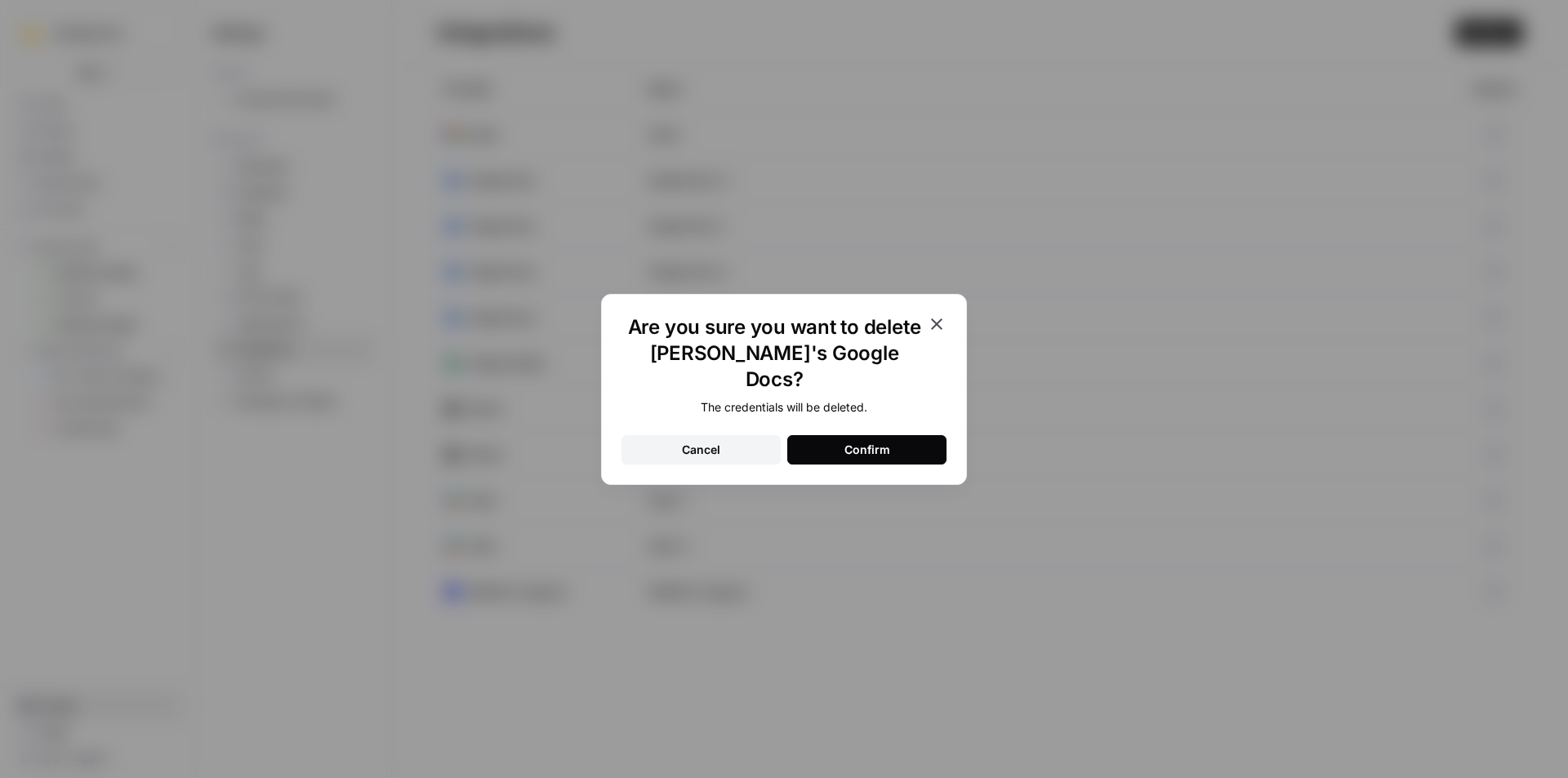
click at [900, 441] on button "Confirm" at bounding box center [867, 450] width 159 height 29
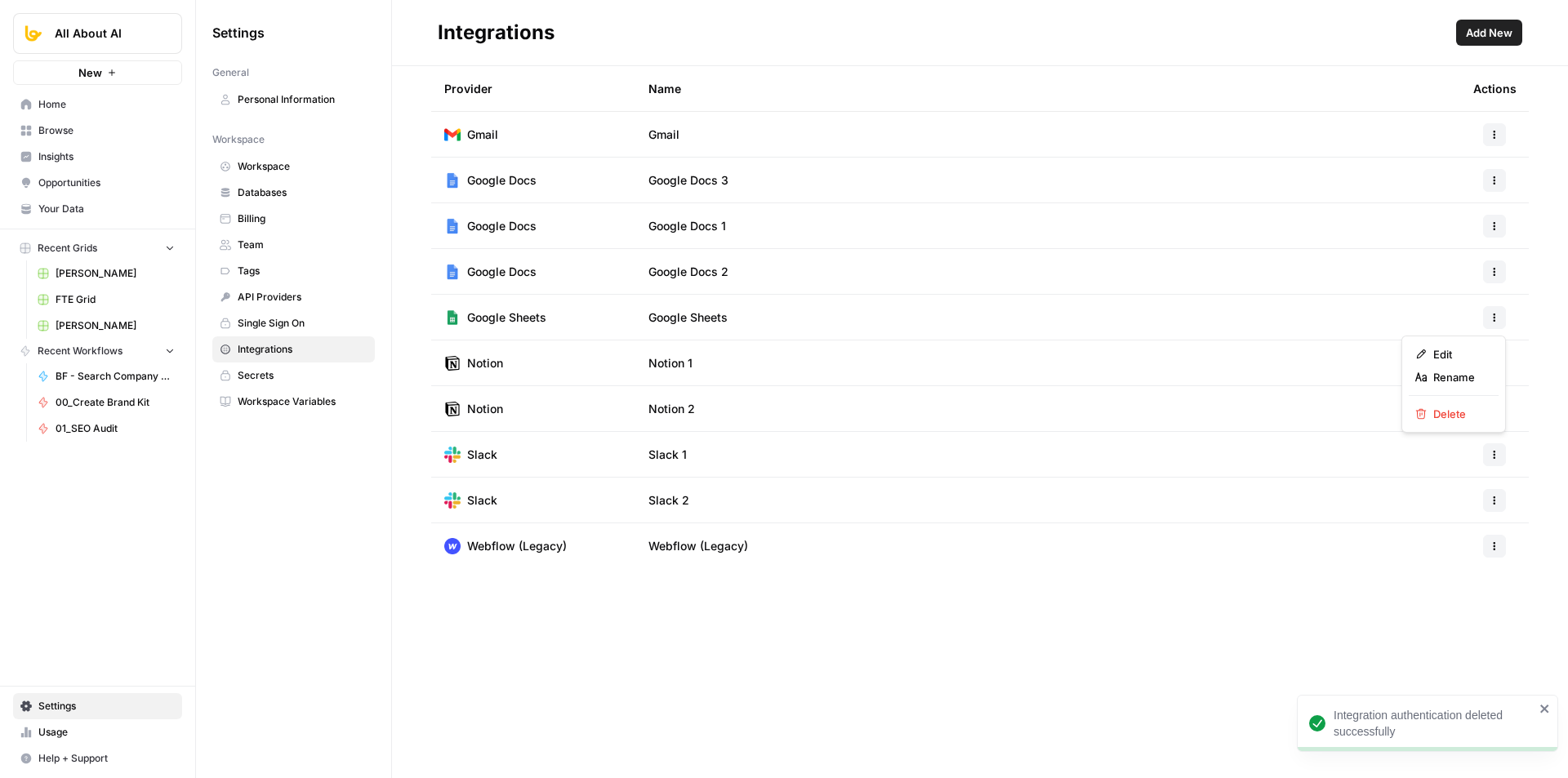
click at [1490, 318] on icon "button" at bounding box center [1495, 317] width 10 height 10
click at [742, 611] on div "Provider Name Actions Gmail Gmail Google Docs Google Docs 3 Google Docs Google …" at bounding box center [980, 421] width 1177 height 712
click at [1483, 37] on span "Add New" at bounding box center [1489, 33] width 47 height 16
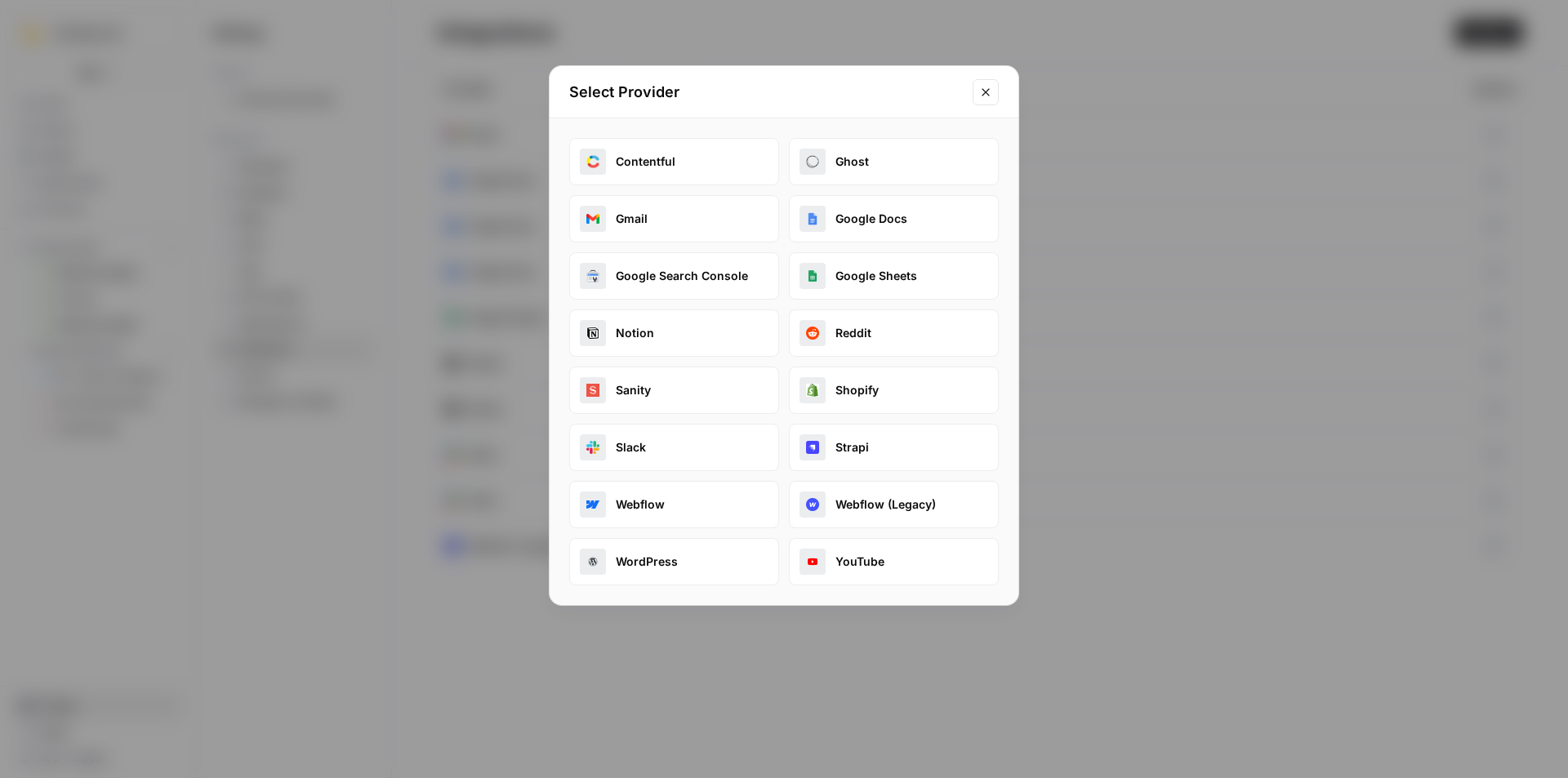
click at [870, 271] on button "Google Sheets" at bounding box center [894, 276] width 210 height 48
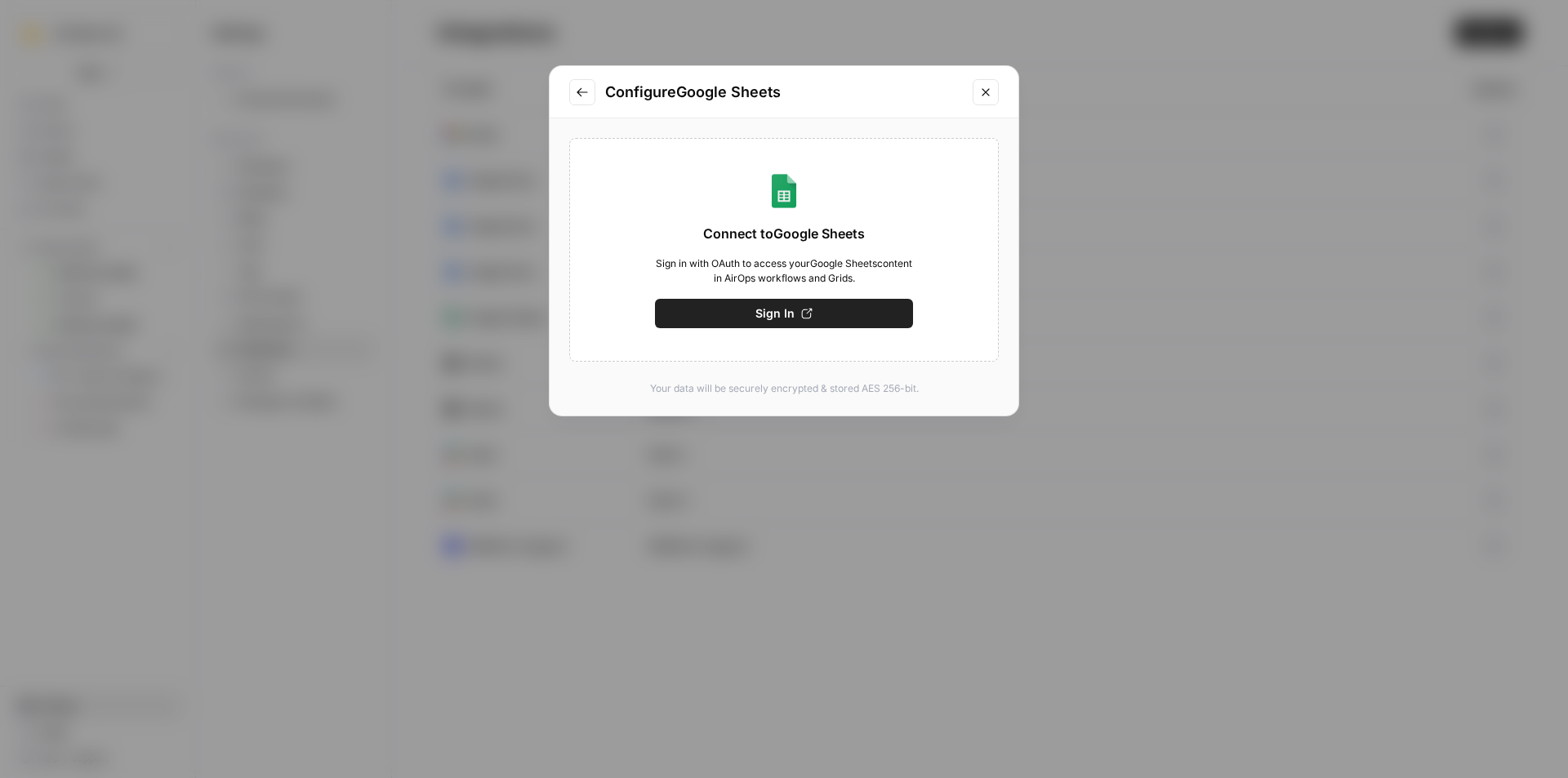
click at [761, 318] on span "Sign In" at bounding box center [774, 314] width 39 height 16
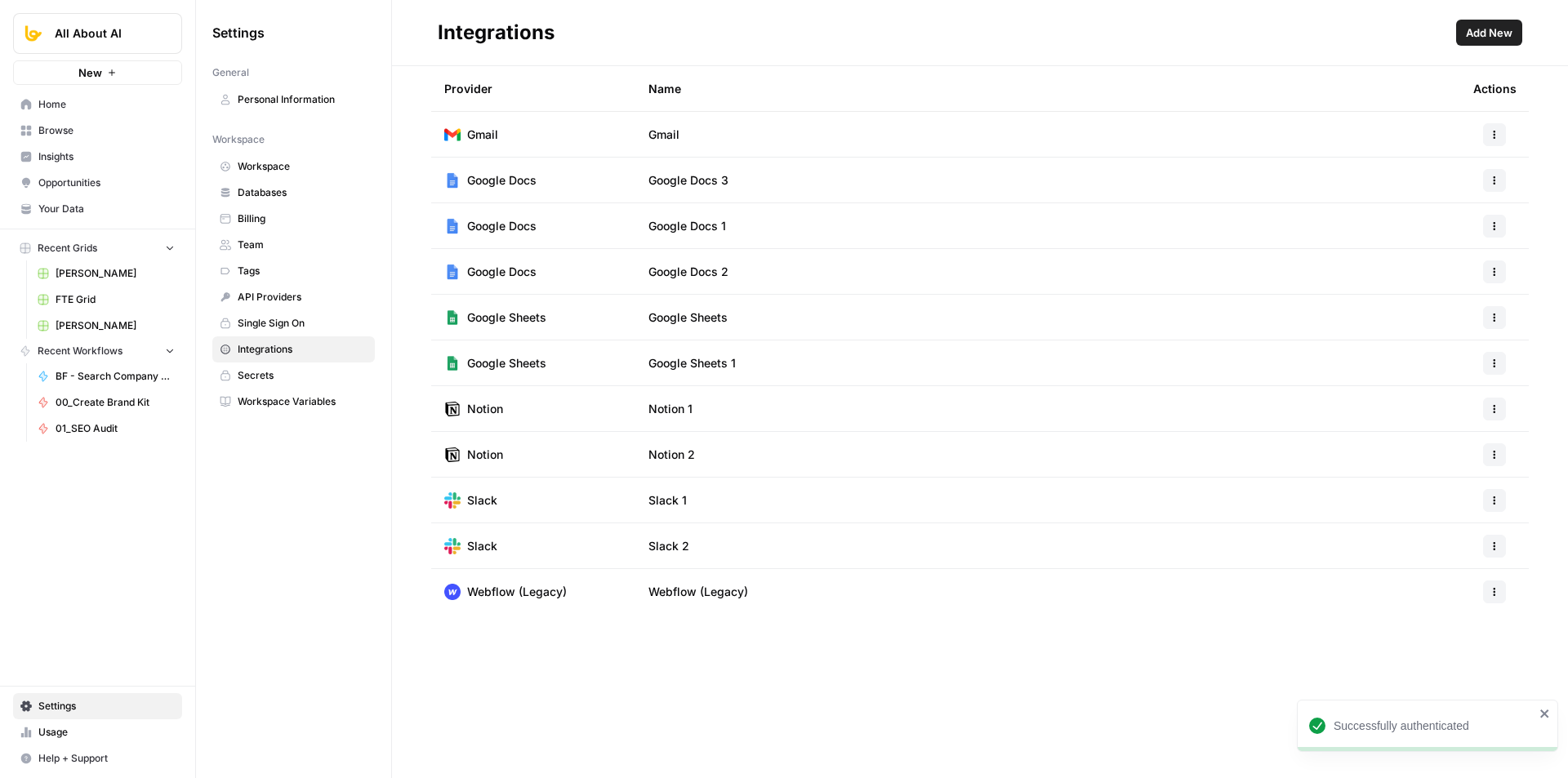
click at [504, 369] on span "Google Sheets" at bounding box center [507, 364] width 80 height 16
click at [1492, 361] on icon "button" at bounding box center [1495, 363] width 10 height 10
click at [1452, 399] on span "Edit" at bounding box center [1459, 400] width 52 height 16
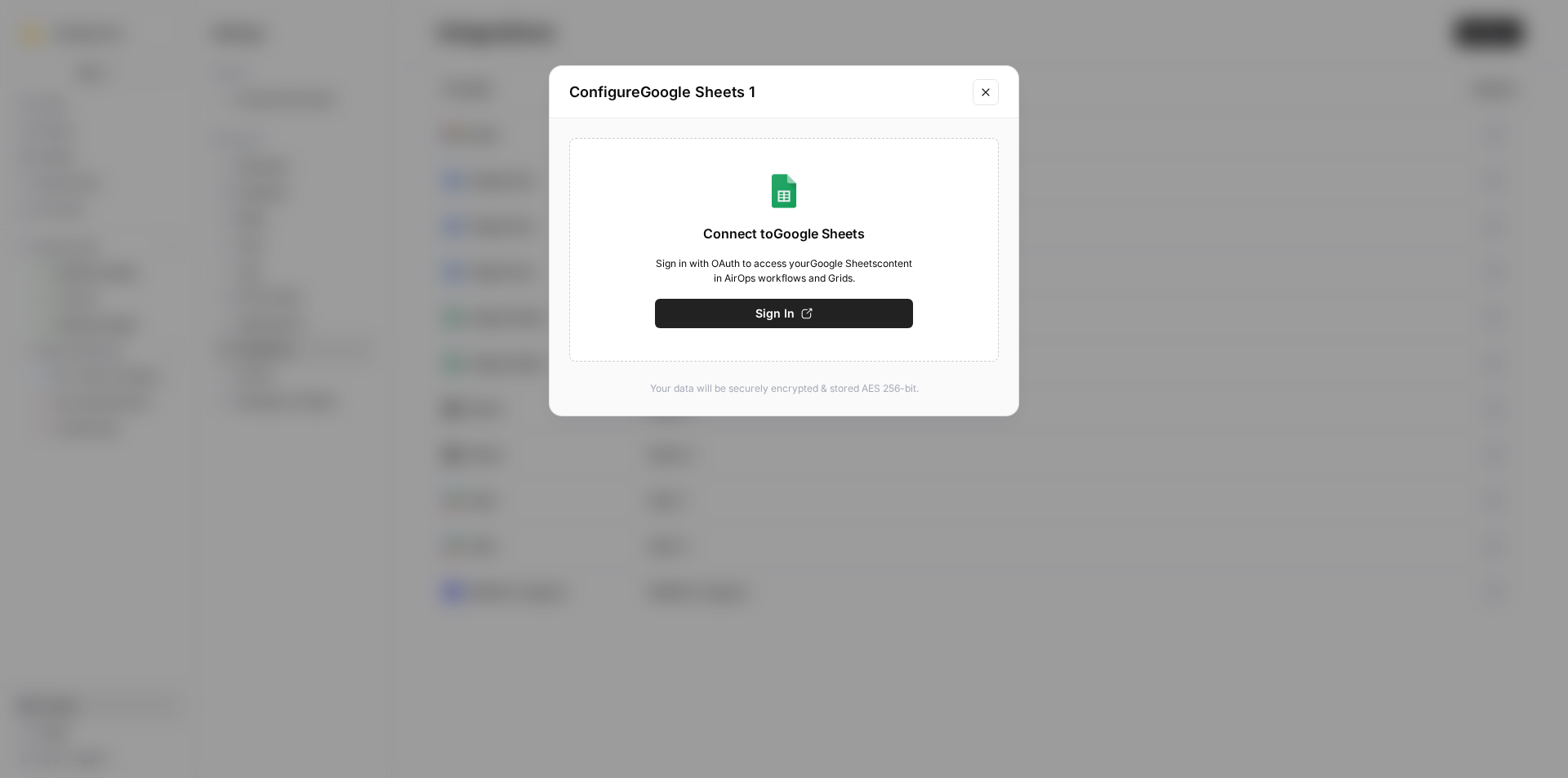
click at [984, 95] on icon "Close modal" at bounding box center [986, 91] width 7 height 7
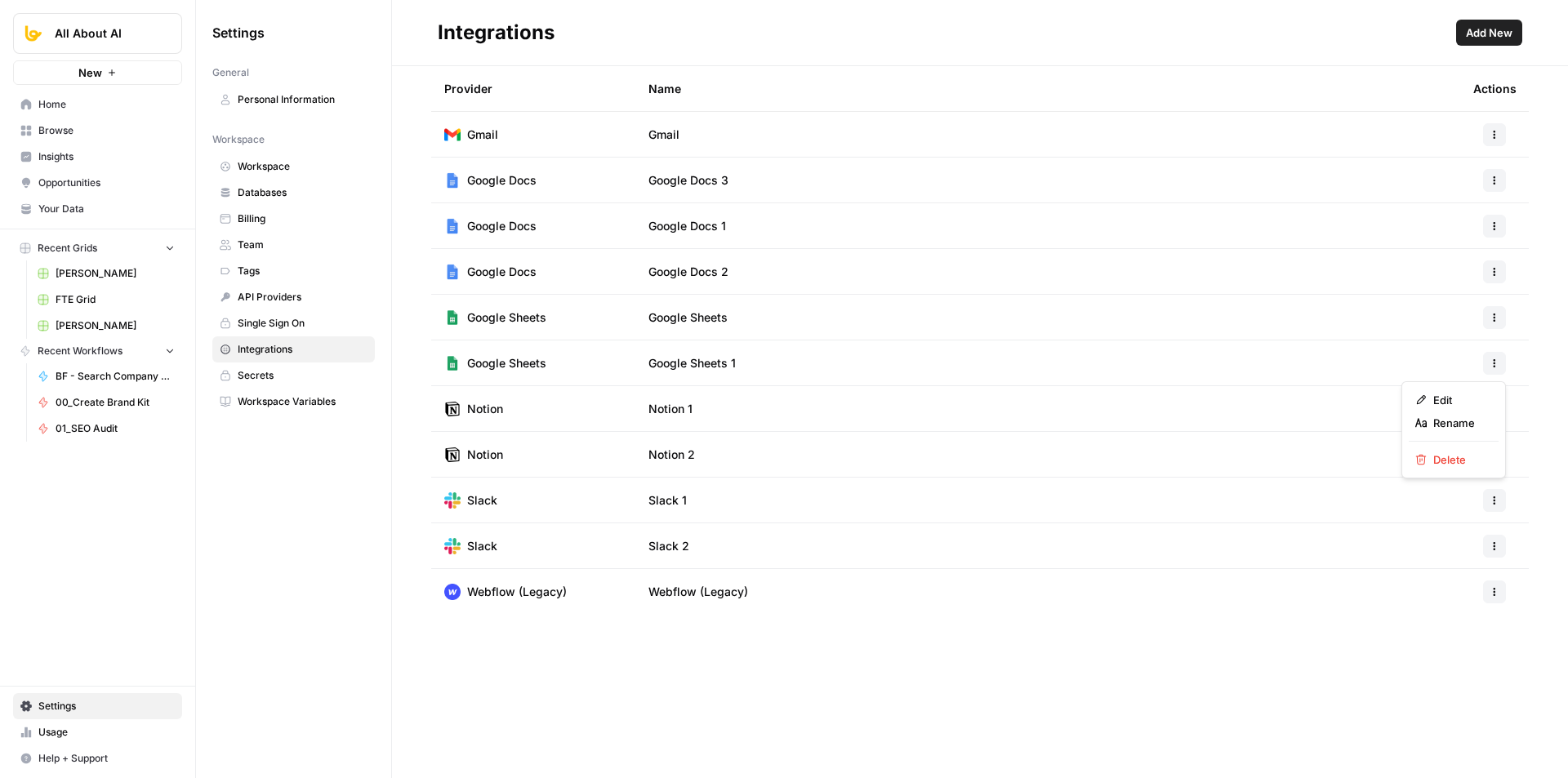
click at [1499, 368] on icon "button" at bounding box center [1495, 363] width 10 height 10
click at [1464, 421] on span "Rename" at bounding box center [1459, 423] width 52 height 16
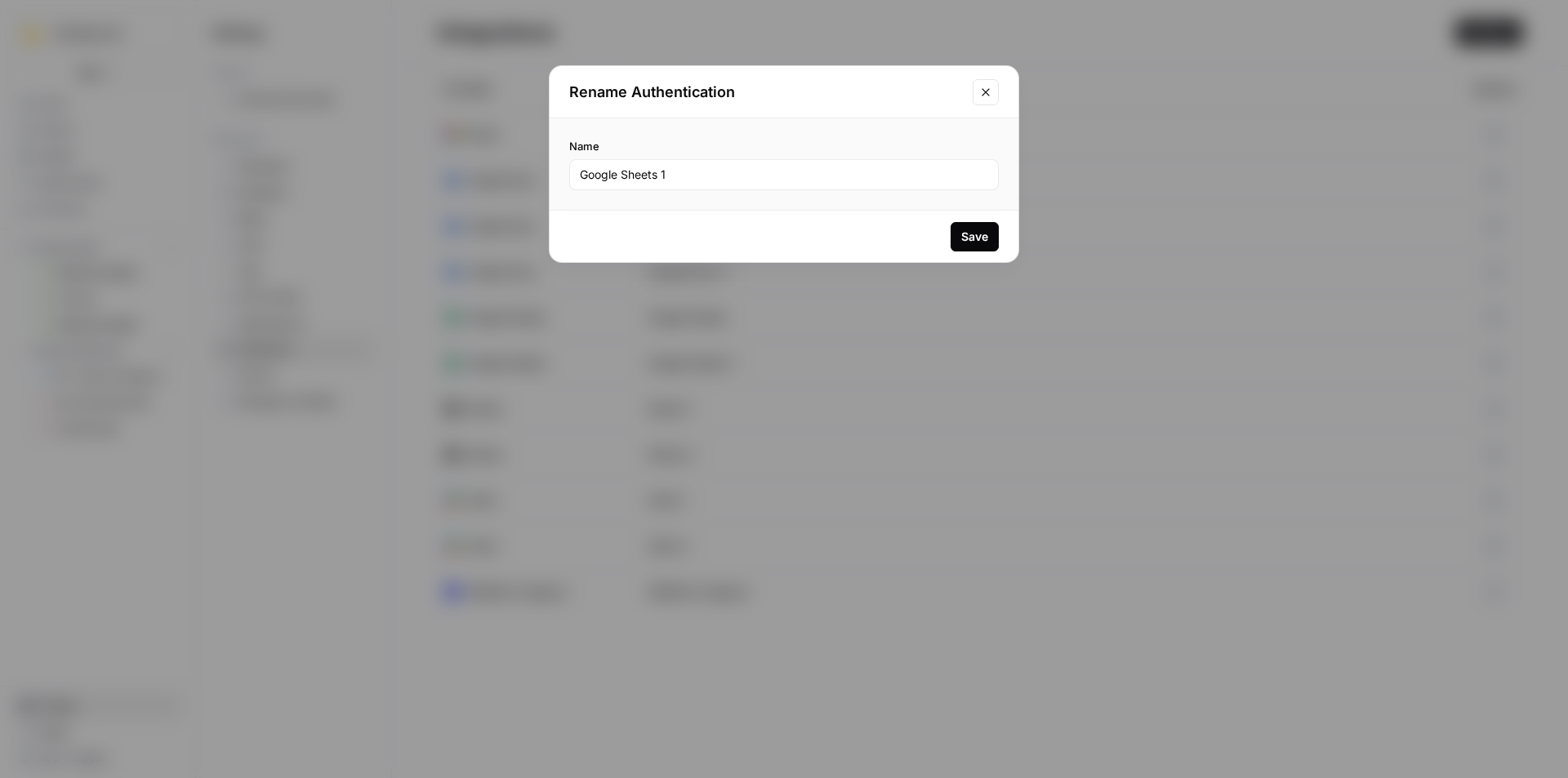
click at [699, 184] on div "Google Sheets 1" at bounding box center [784, 175] width 430 height 31
type input "SEO Audit Variable Sheet"
type input "J"
type input "jo@butterflowy.com"
click at [992, 245] on button "Save" at bounding box center [975, 237] width 48 height 29
